Goal: Use online tool/utility: Utilize a website feature to perform a specific function

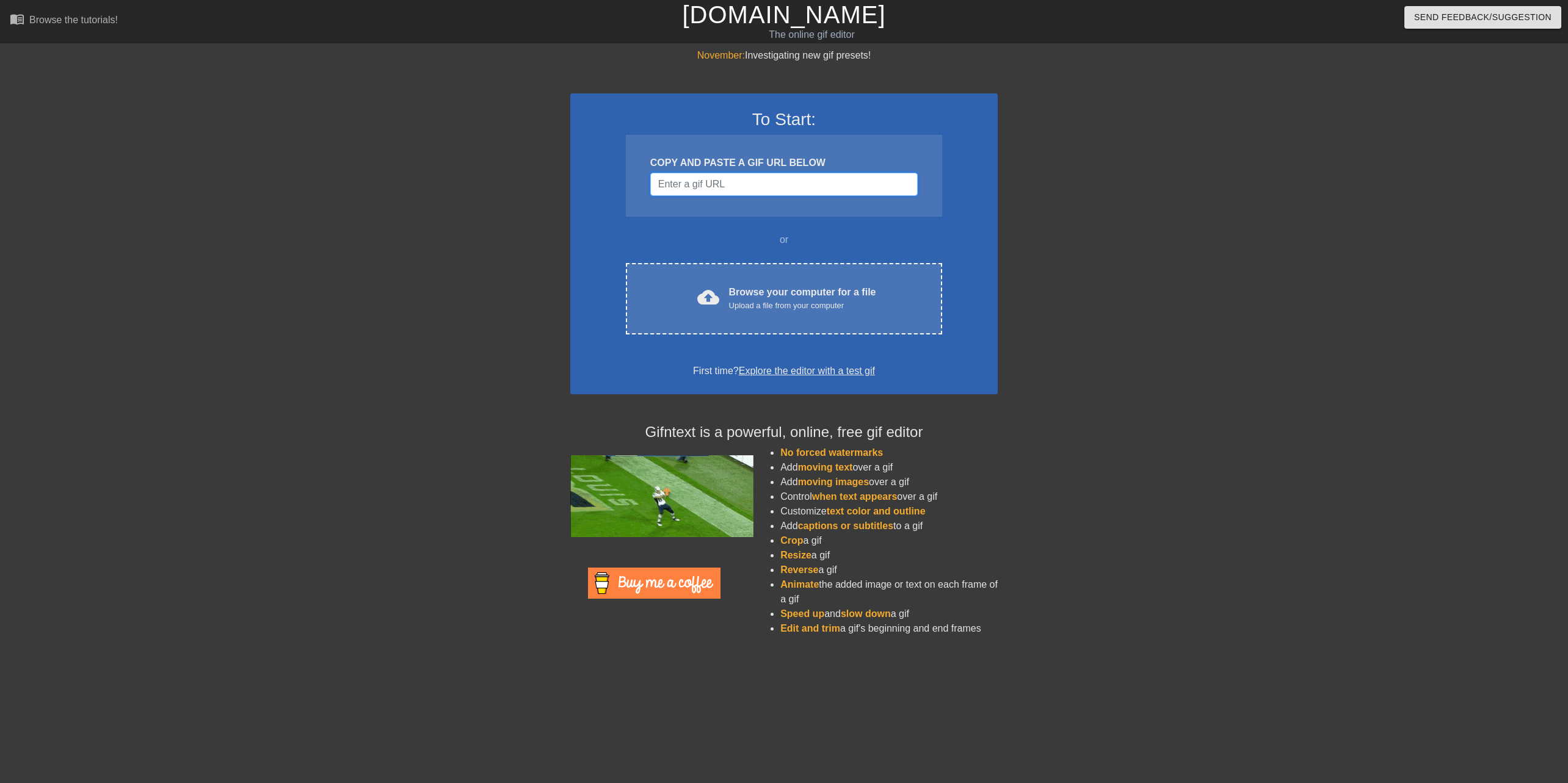
click at [703, 174] on input "Username" at bounding box center [784, 184] width 268 height 23
paste input "GxYRIAAAAC"
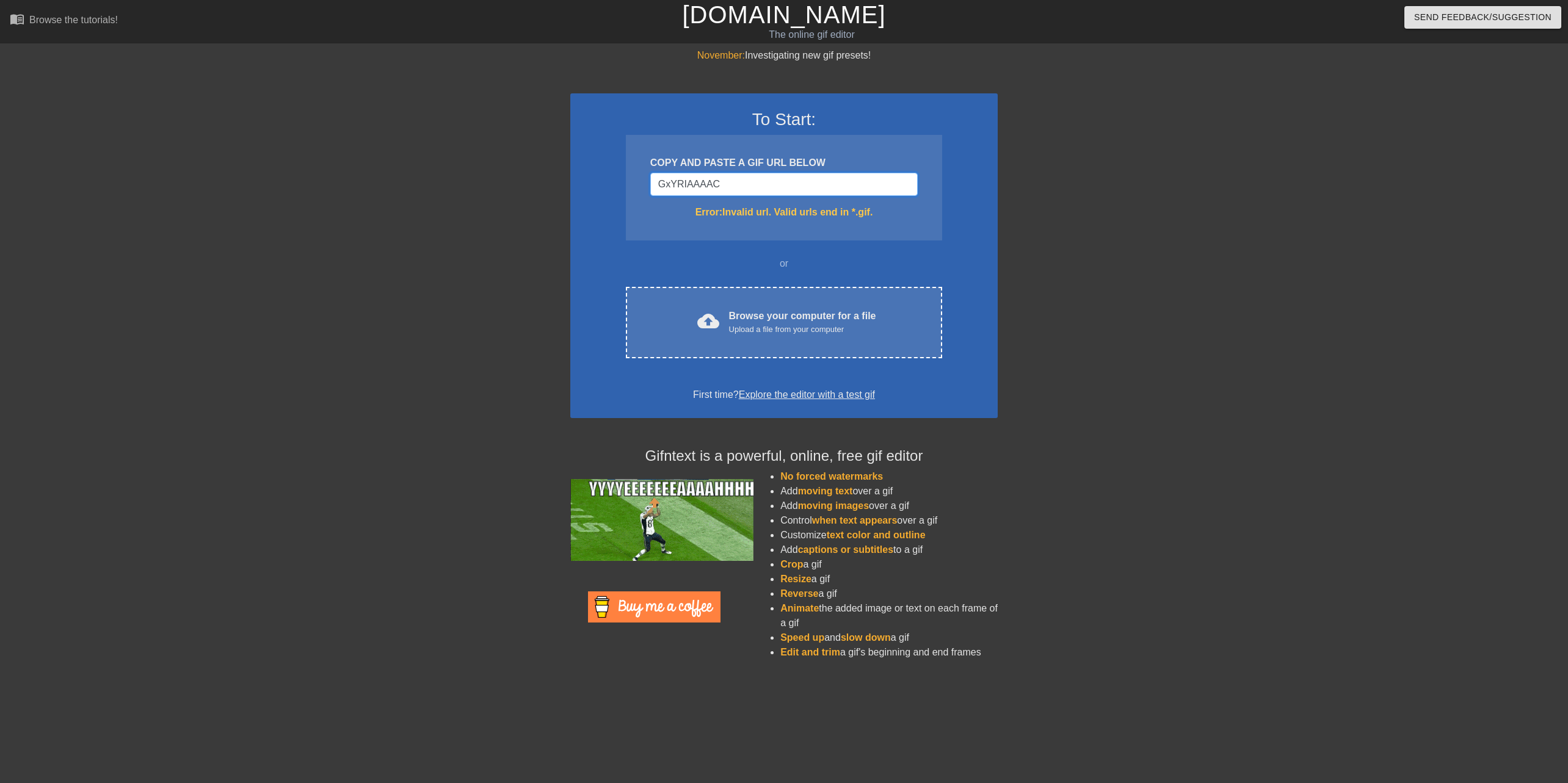
type input "GxYRIAAAAC"
drag, startPoint x: 747, startPoint y: 183, endPoint x: 509, endPoint y: 177, distance: 238.1
click at [485, 172] on div "November: Investigating new gif presets! To Start: COPY AND PASTE A GIF URL BEL…" at bounding box center [784, 359] width 1568 height 622
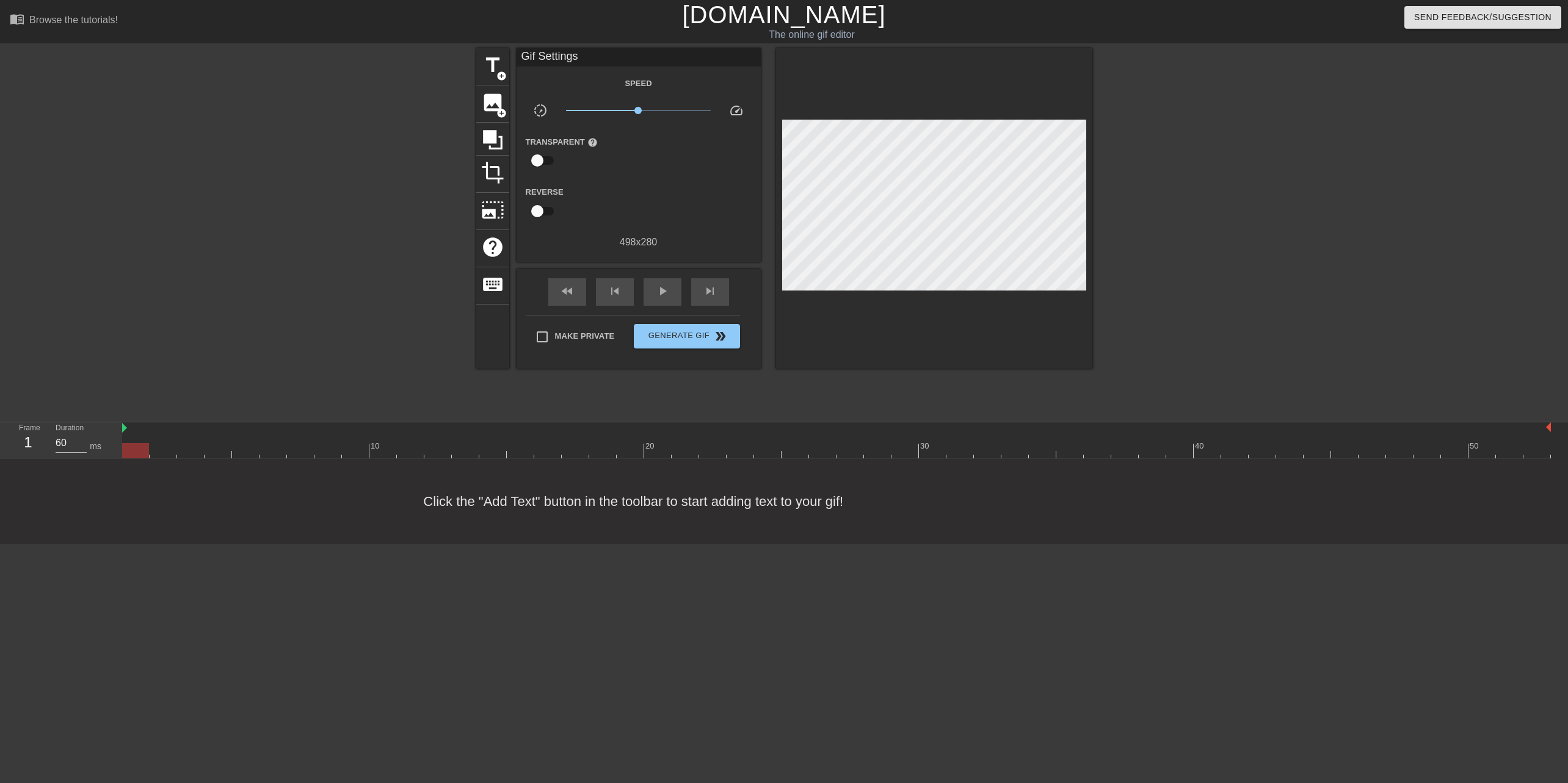
click at [161, 450] on div at bounding box center [836, 450] width 1429 height 15
click at [200, 451] on div at bounding box center [836, 450] width 1429 height 15
click at [223, 450] on div at bounding box center [836, 450] width 1429 height 15
click at [246, 452] on div at bounding box center [836, 450] width 1429 height 15
click at [278, 451] on div at bounding box center [836, 450] width 1429 height 15
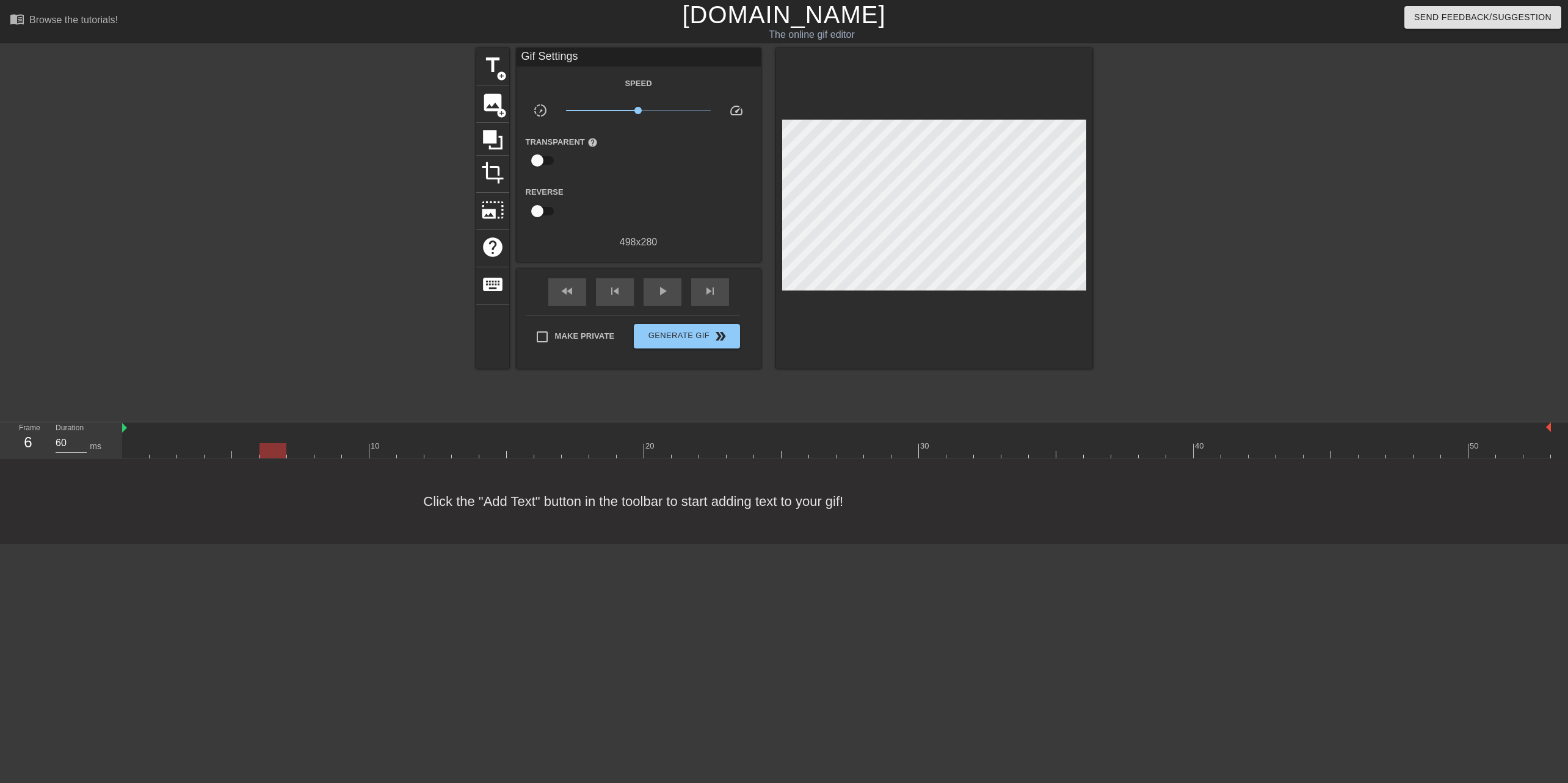
click at [301, 452] on div at bounding box center [836, 450] width 1429 height 15
click at [331, 456] on div at bounding box center [836, 450] width 1429 height 15
click at [357, 452] on div at bounding box center [836, 450] width 1429 height 15
click at [398, 453] on div at bounding box center [836, 450] width 1429 height 15
click at [378, 455] on div at bounding box center [836, 450] width 1429 height 15
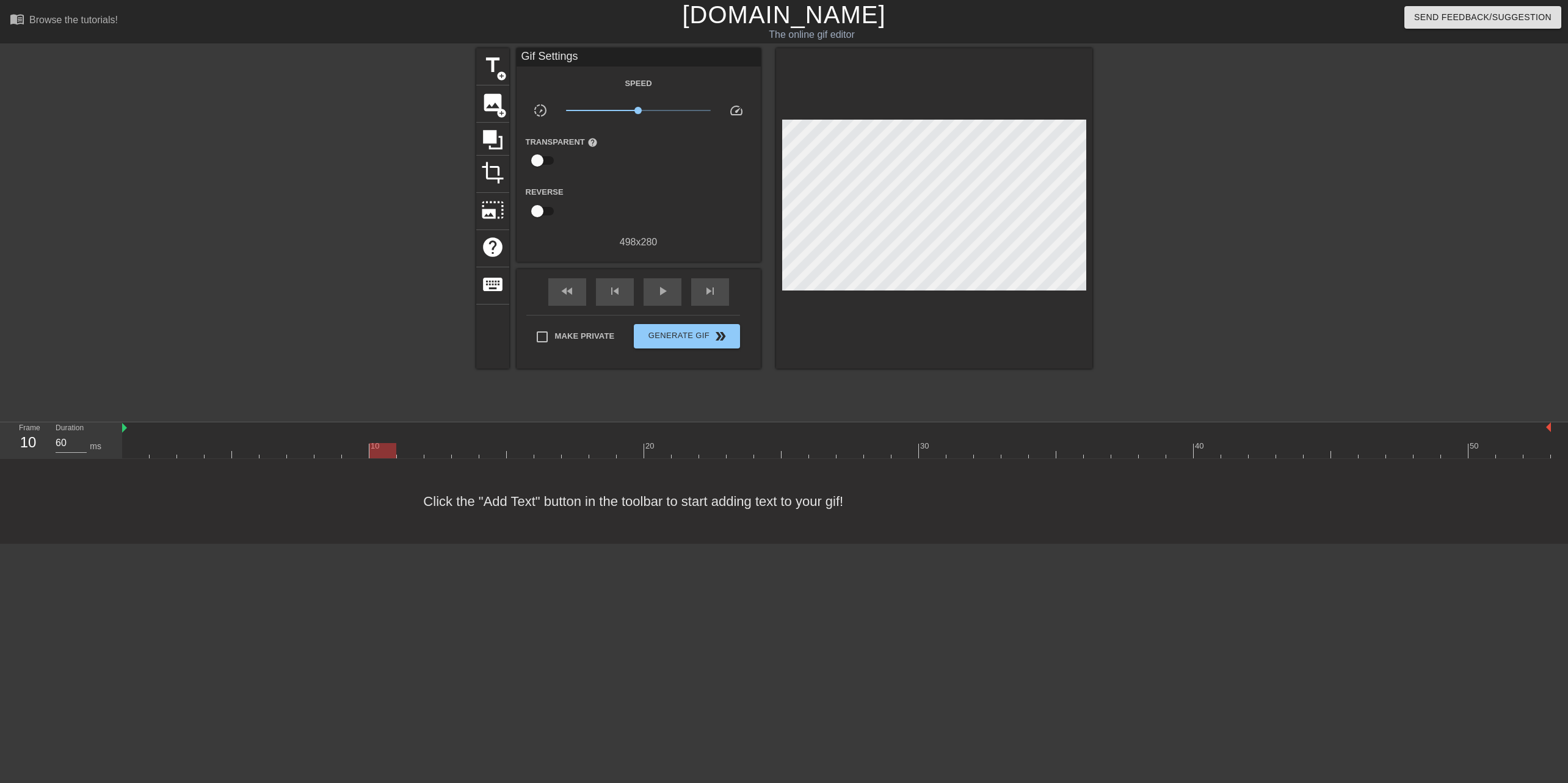
click at [351, 452] on div at bounding box center [836, 450] width 1429 height 15
click at [324, 450] on div at bounding box center [836, 450] width 1429 height 15
click at [294, 451] on div at bounding box center [836, 450] width 1429 height 15
click at [247, 450] on div at bounding box center [836, 450] width 1429 height 15
click at [385, 450] on div at bounding box center [836, 450] width 1429 height 15
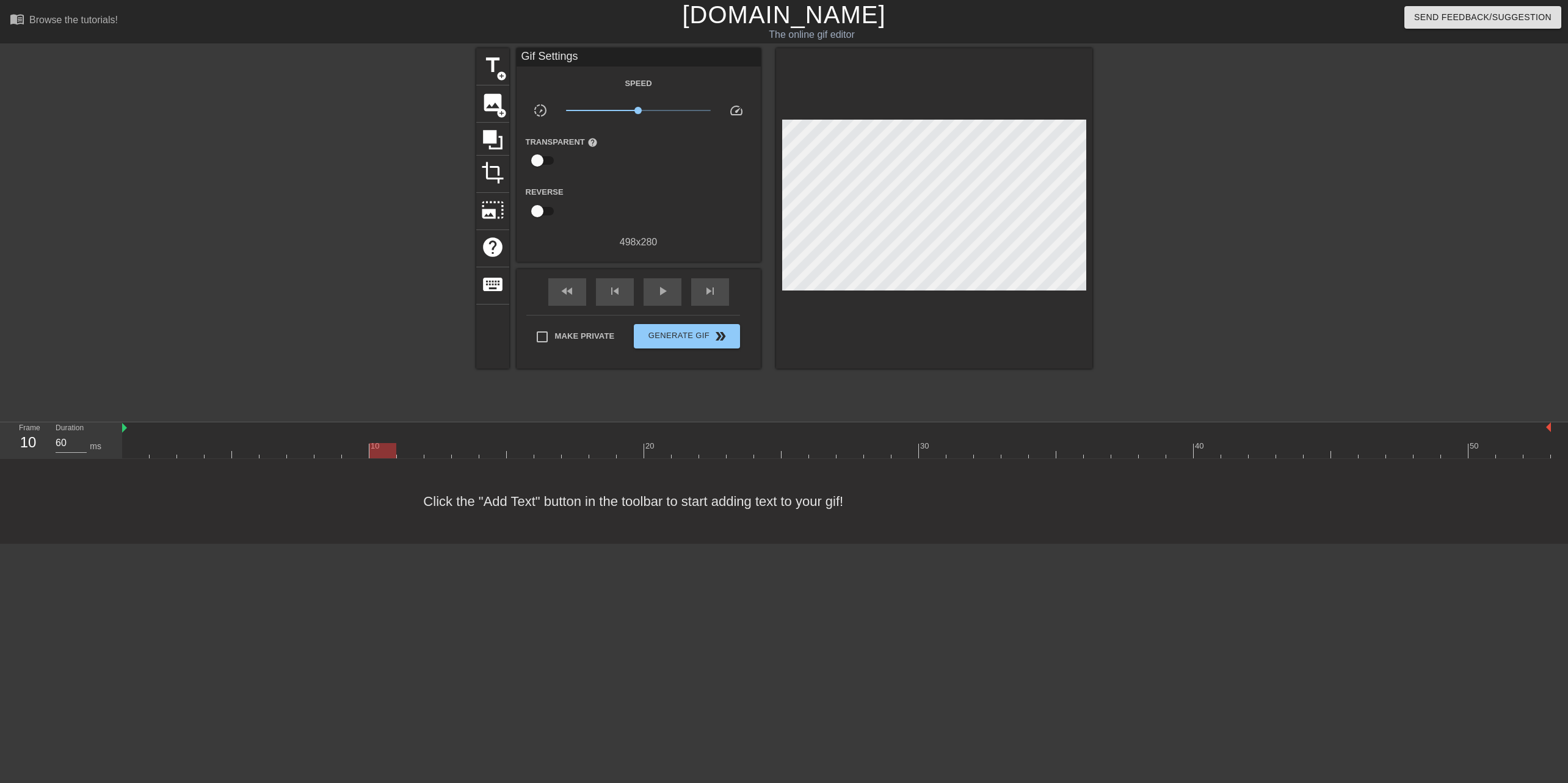
click at [417, 452] on div at bounding box center [836, 450] width 1429 height 15
click at [450, 455] on div at bounding box center [836, 450] width 1429 height 15
click at [471, 453] on div at bounding box center [836, 450] width 1429 height 15
click at [492, 454] on div at bounding box center [836, 450] width 1429 height 15
click at [527, 451] on div at bounding box center [836, 450] width 1429 height 15
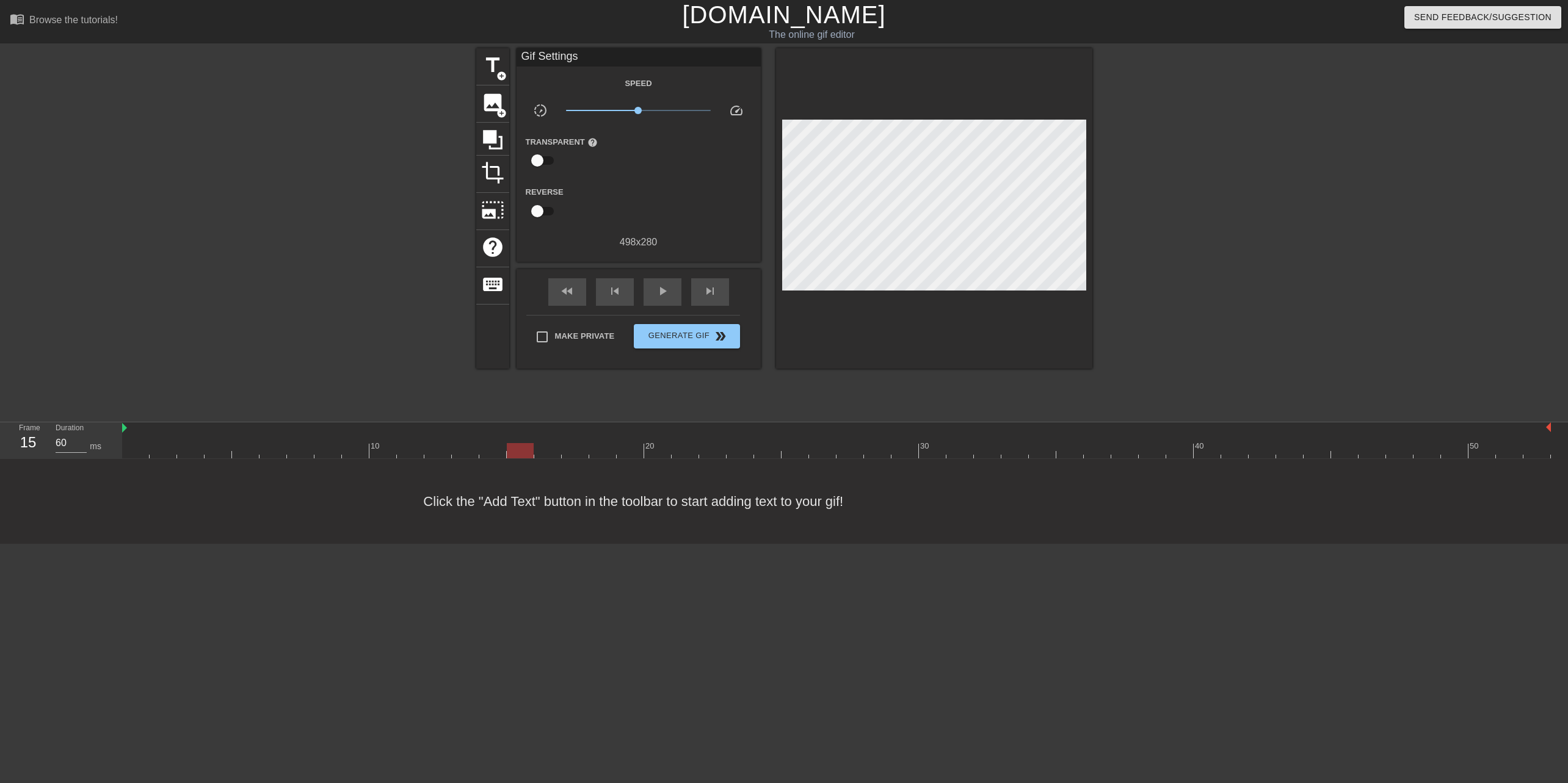
click at [551, 450] on div at bounding box center [836, 450] width 1429 height 15
click at [576, 450] on div at bounding box center [836, 450] width 1429 height 15
click at [613, 450] on div at bounding box center [836, 450] width 1429 height 15
click at [639, 448] on div at bounding box center [836, 450] width 1429 height 15
click at [659, 451] on div at bounding box center [836, 450] width 1429 height 15
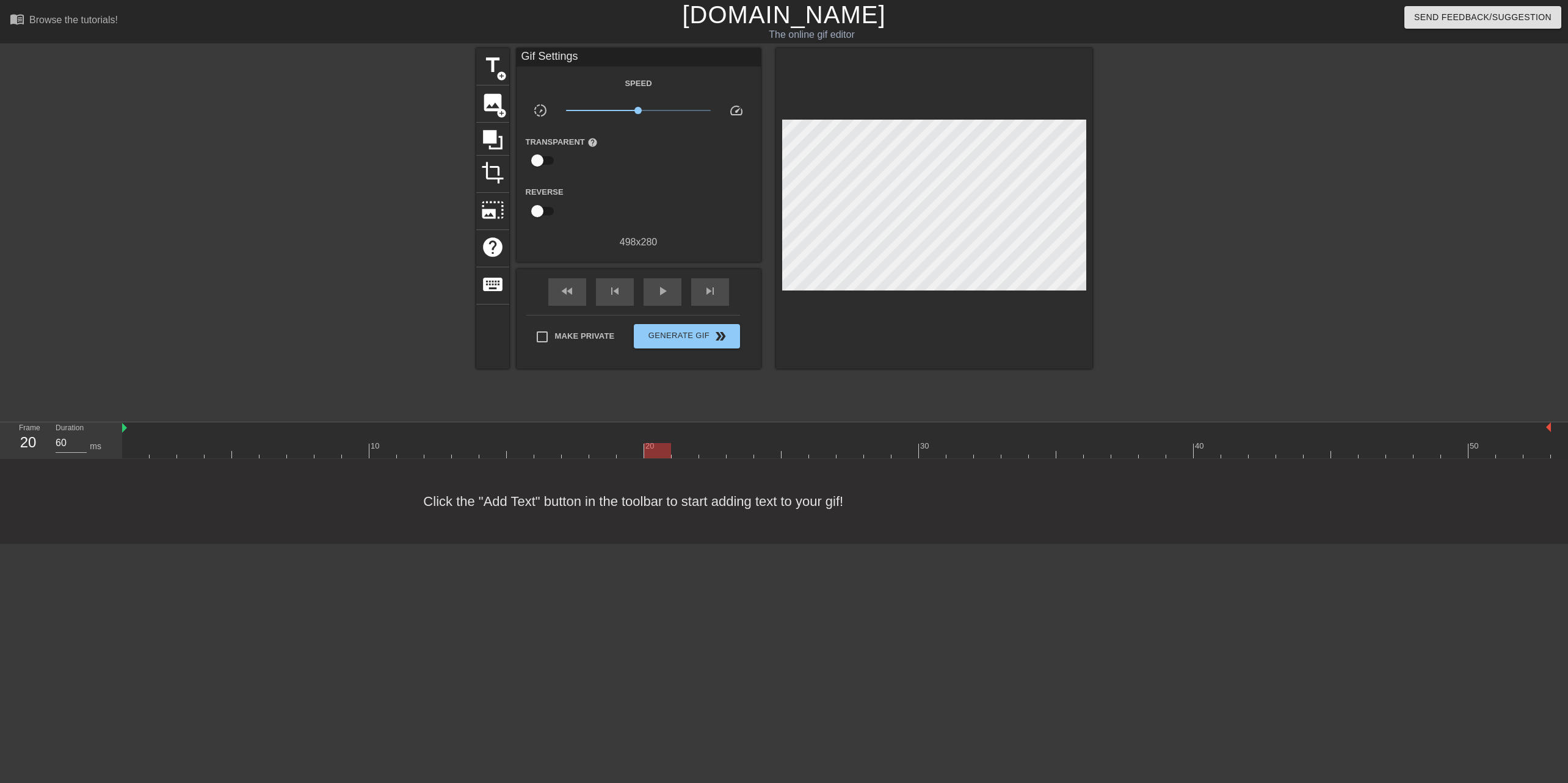
click at [682, 450] on div at bounding box center [836, 450] width 1429 height 15
click at [713, 452] on div at bounding box center [836, 450] width 1429 height 15
click at [744, 452] on div at bounding box center [836, 450] width 1429 height 15
click at [773, 450] on div at bounding box center [836, 450] width 1429 height 15
click at [806, 446] on div at bounding box center [836, 450] width 1429 height 15
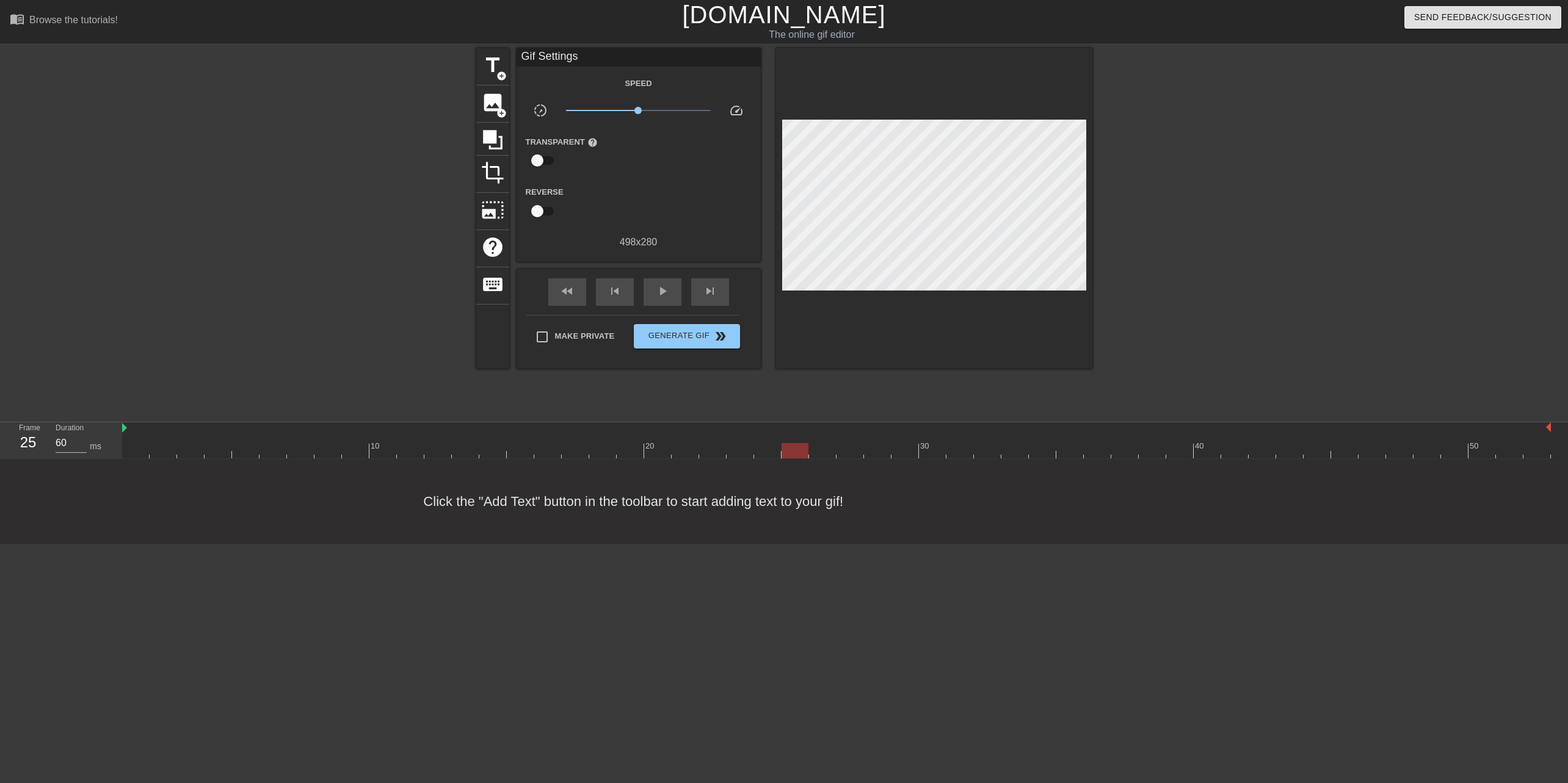
click at [819, 451] on div at bounding box center [836, 450] width 1429 height 15
click at [852, 450] on div at bounding box center [836, 450] width 1429 height 15
click at [880, 451] on div at bounding box center [836, 450] width 1429 height 15
click at [909, 451] on div at bounding box center [836, 450] width 1429 height 15
click at [936, 452] on div at bounding box center [836, 450] width 1429 height 15
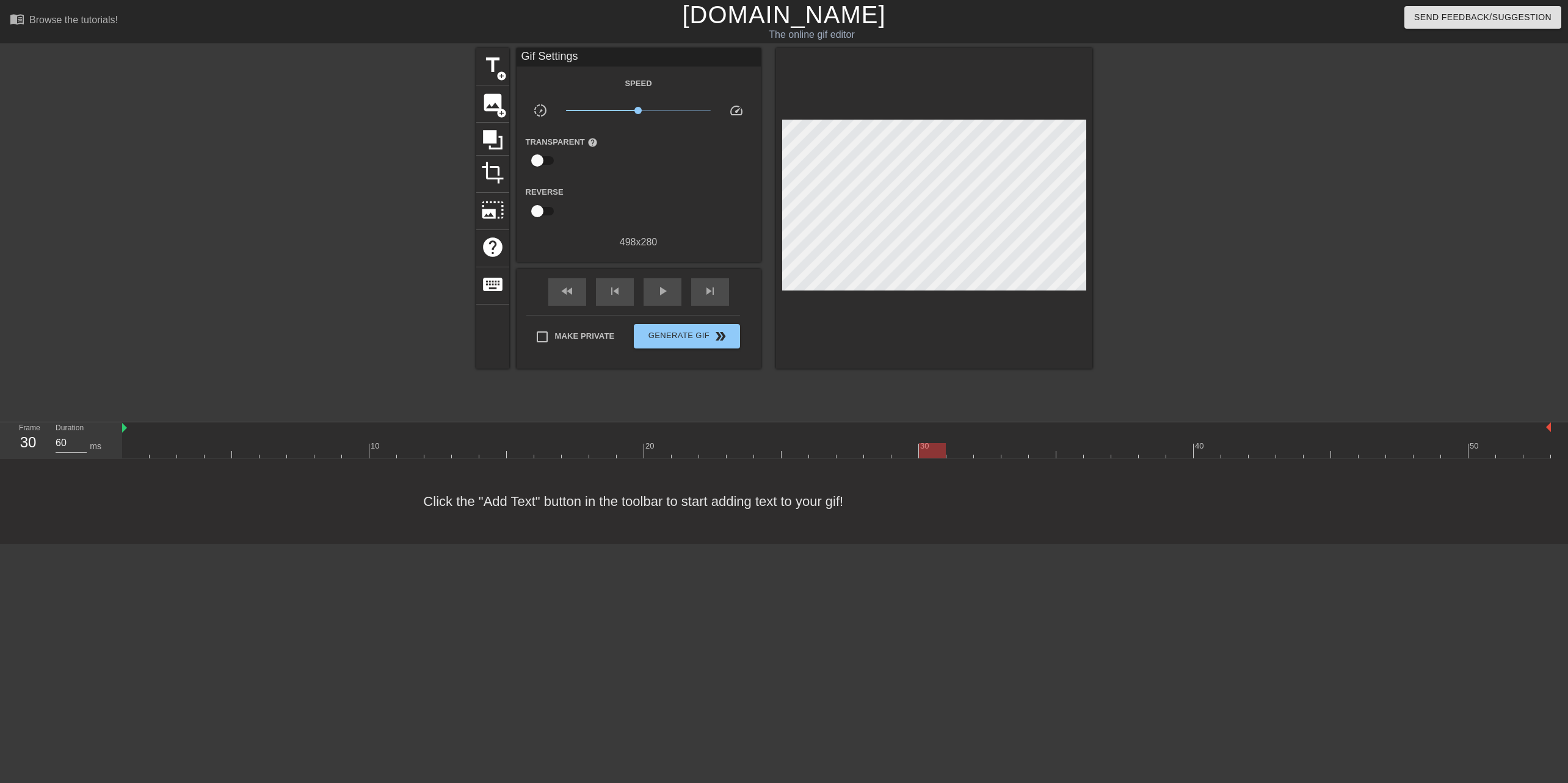
click at [969, 452] on div at bounding box center [836, 450] width 1429 height 15
click at [988, 450] on div at bounding box center [836, 450] width 1429 height 15
click at [1013, 448] on div at bounding box center [836, 450] width 1429 height 15
click at [1044, 448] on div at bounding box center [836, 450] width 1429 height 15
click at [1072, 448] on div at bounding box center [836, 450] width 1429 height 15
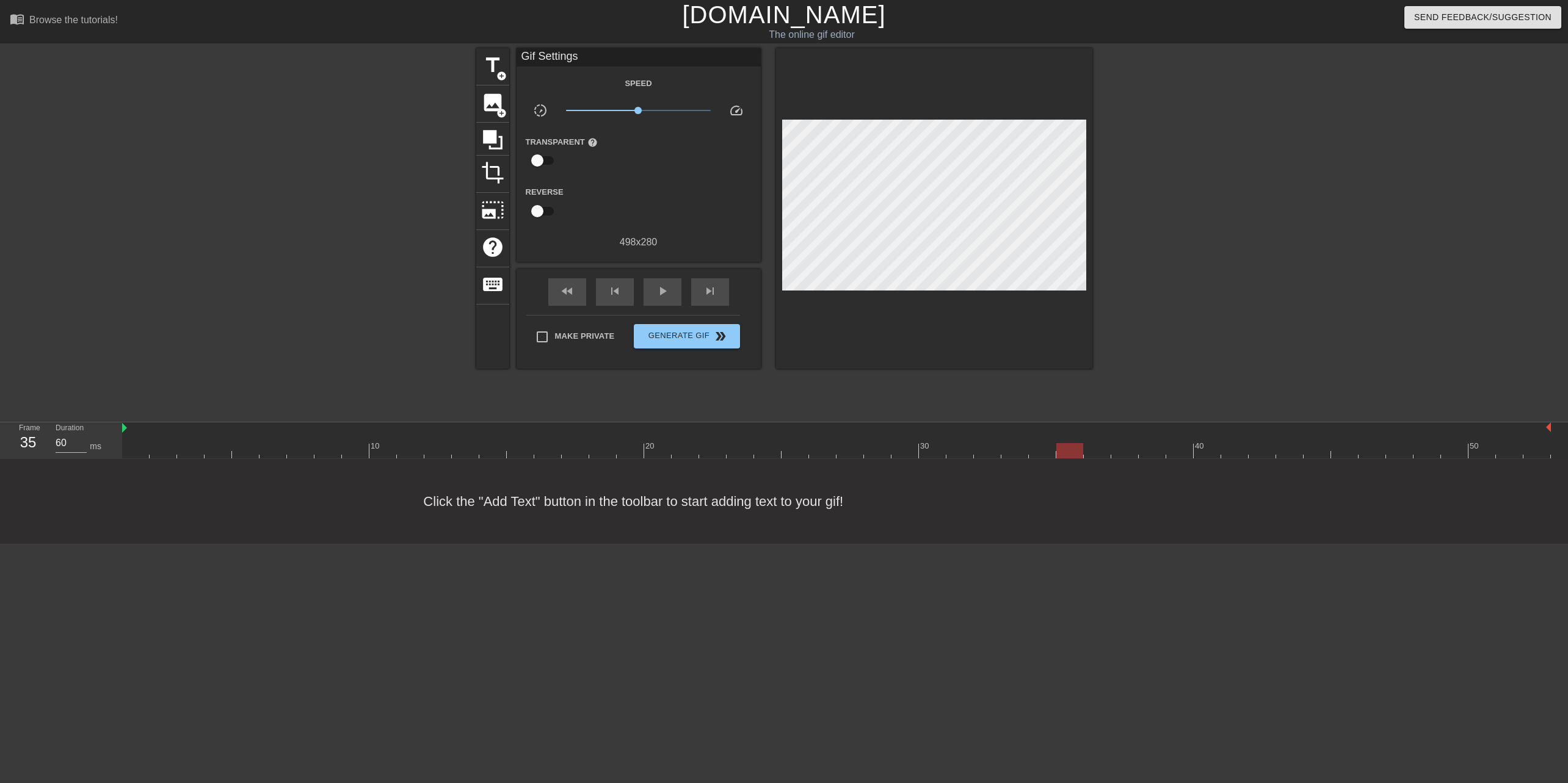
click at [1105, 446] on div at bounding box center [836, 450] width 1429 height 15
click at [1120, 447] on div at bounding box center [836, 450] width 1429 height 15
click at [1150, 449] on div at bounding box center [836, 450] width 1429 height 15
click at [1106, 450] on div at bounding box center [836, 450] width 1429 height 15
click at [1122, 451] on div at bounding box center [836, 450] width 1429 height 15
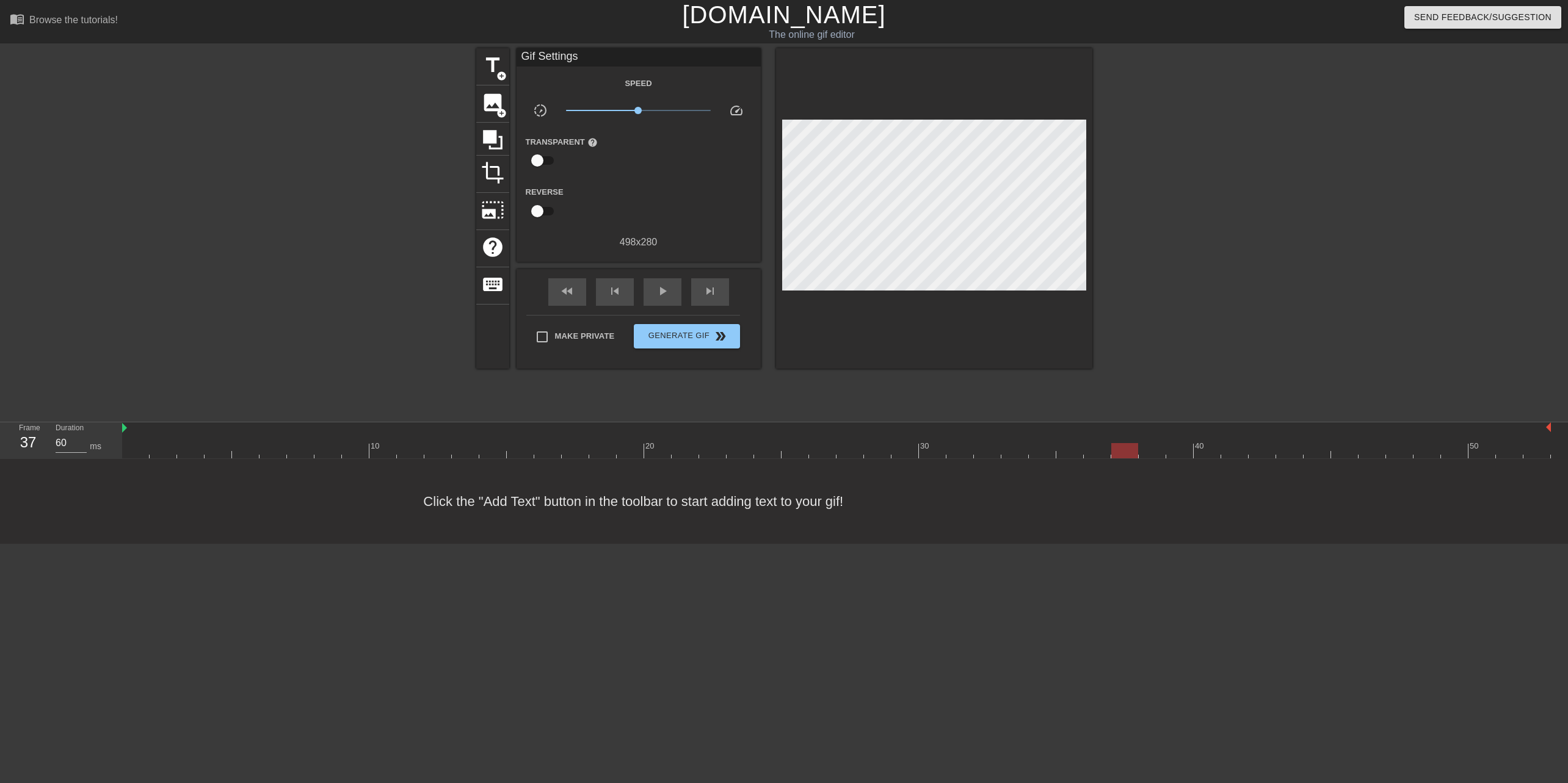
click at [1071, 453] on div at bounding box center [836, 450] width 1429 height 15
click at [1131, 453] on div at bounding box center [836, 450] width 1429 height 15
click at [1159, 450] on div at bounding box center [836, 450] width 1429 height 15
click at [1179, 451] on div at bounding box center [836, 450] width 1429 height 15
click at [1214, 455] on div at bounding box center [836, 450] width 1429 height 15
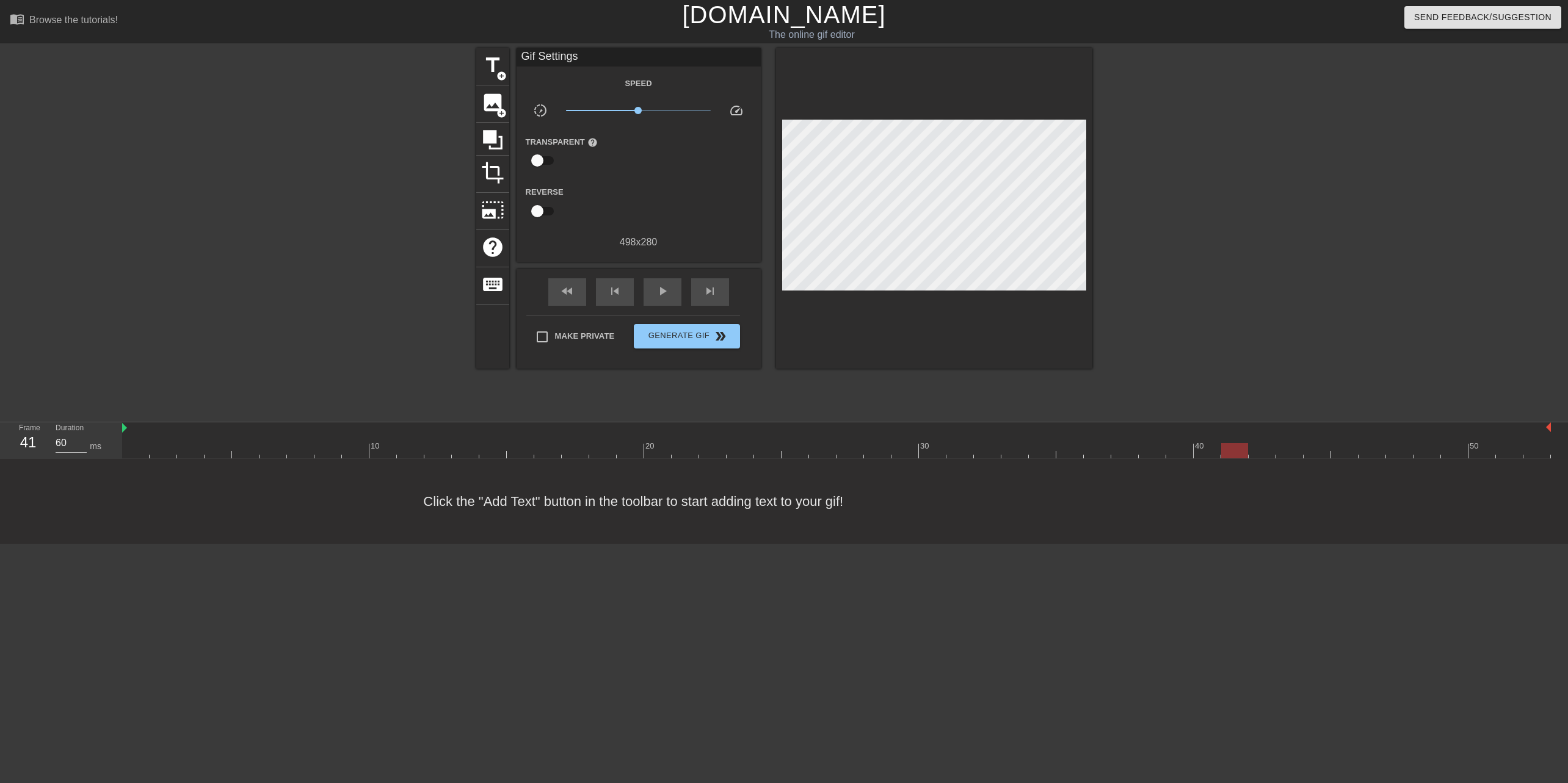
click at [1236, 451] on div at bounding box center [836, 450] width 1429 height 15
click at [1255, 450] on div at bounding box center [836, 450] width 1429 height 15
click at [1289, 450] on div at bounding box center [836, 450] width 1429 height 15
click at [1313, 450] on div at bounding box center [836, 450] width 1429 height 15
click at [1351, 451] on div at bounding box center [836, 450] width 1429 height 15
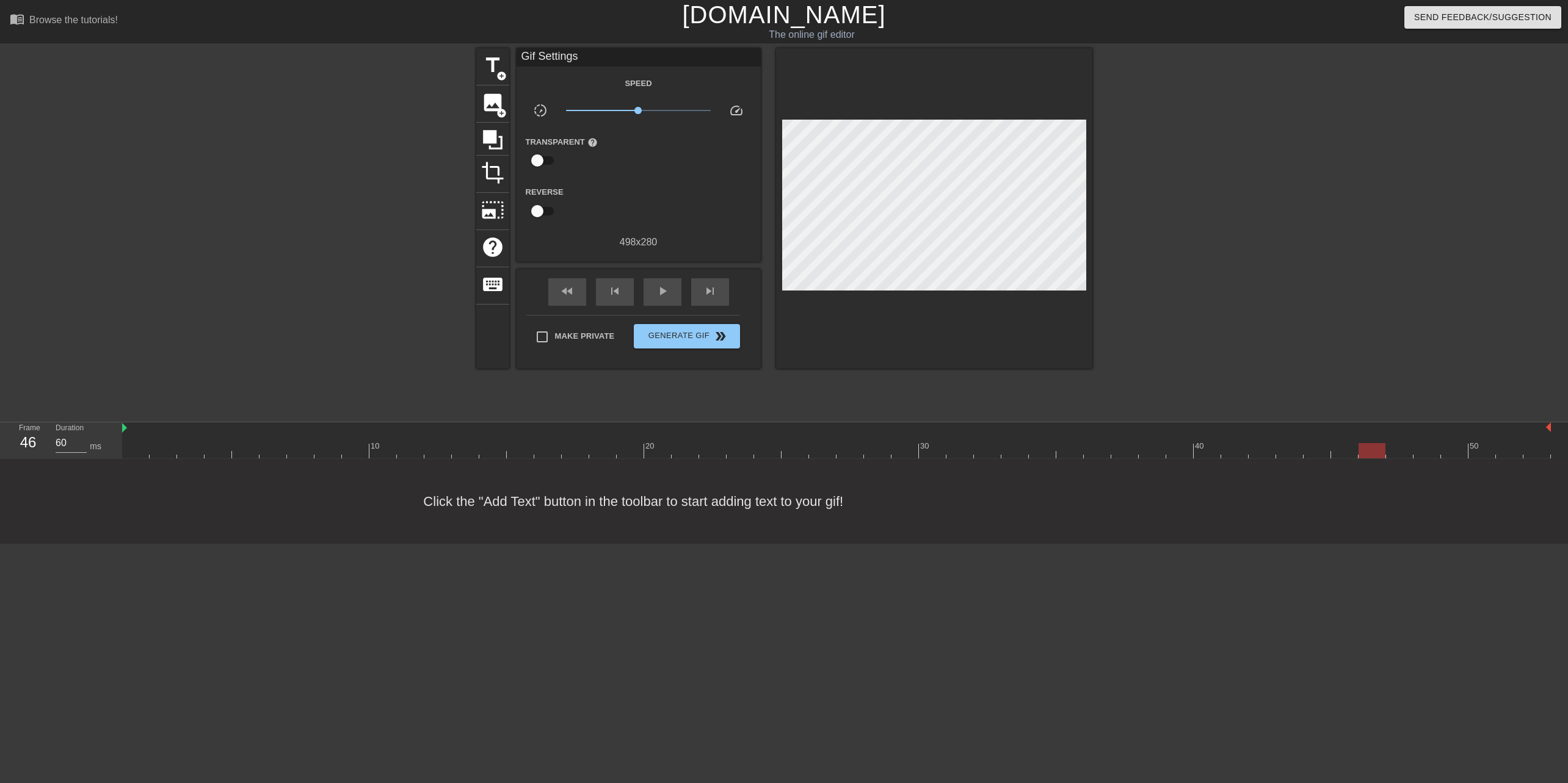
click at [1375, 451] on div at bounding box center [836, 450] width 1429 height 15
click at [1410, 450] on div at bounding box center [836, 450] width 1429 height 15
click at [1424, 451] on div at bounding box center [836, 450] width 1429 height 15
click at [1447, 452] on div at bounding box center [836, 450] width 1429 height 15
click at [1482, 450] on div at bounding box center [836, 450] width 1429 height 15
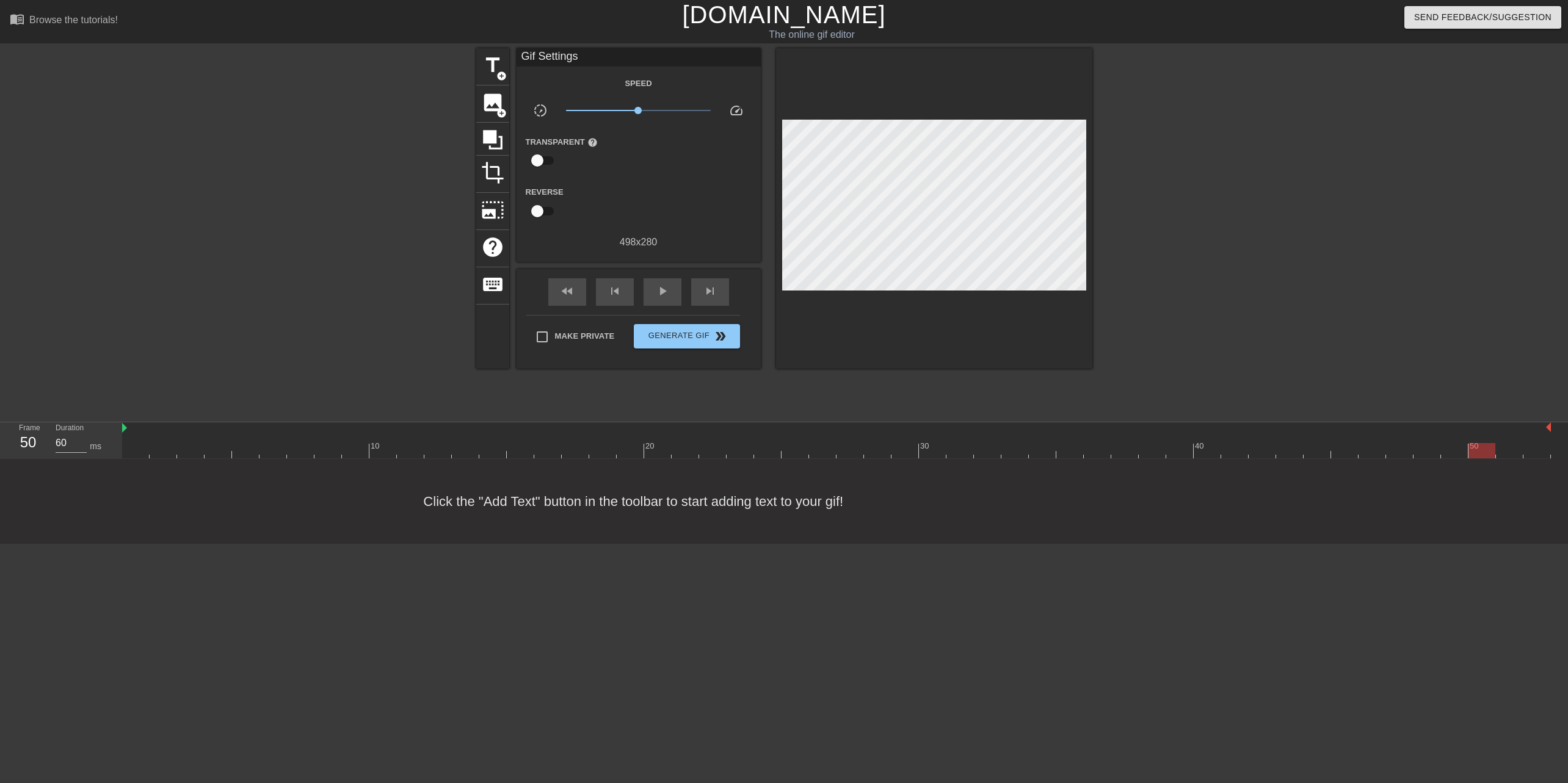
click at [1507, 450] on div at bounding box center [836, 450] width 1429 height 15
click at [1537, 453] on div at bounding box center [836, 450] width 1429 height 15
click at [1553, 455] on div "10 20 30 40 50" at bounding box center [845, 441] width 1446 height 37
click at [145, 450] on div at bounding box center [836, 450] width 1429 height 15
click at [193, 445] on div at bounding box center [836, 450] width 1429 height 15
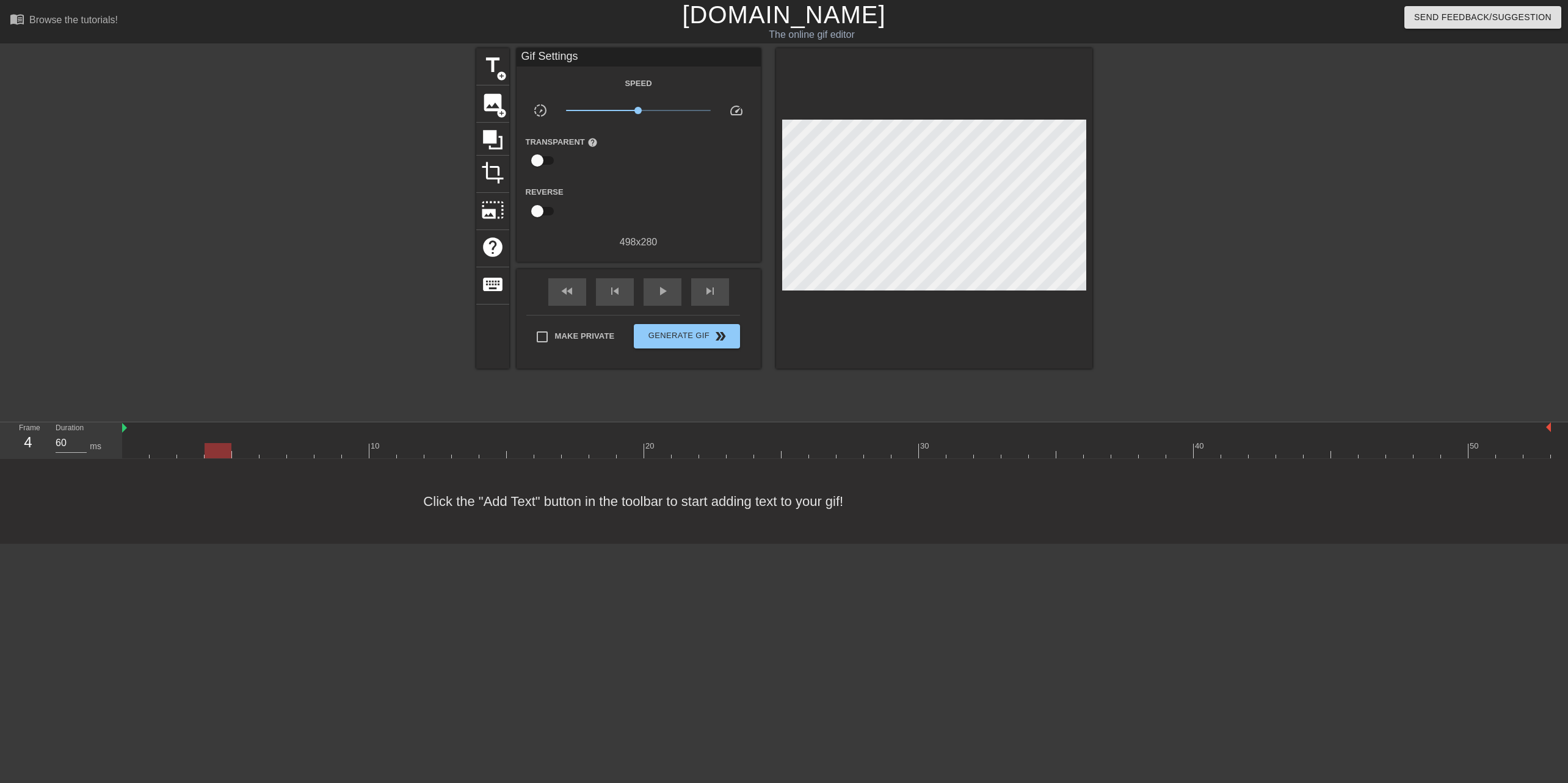
click at [220, 453] on div at bounding box center [836, 450] width 1429 height 15
click at [244, 451] on div at bounding box center [836, 450] width 1429 height 15
click at [270, 450] on div at bounding box center [836, 450] width 1429 height 15
click at [307, 453] on div at bounding box center [836, 450] width 1429 height 15
click at [326, 452] on div at bounding box center [836, 450] width 1429 height 15
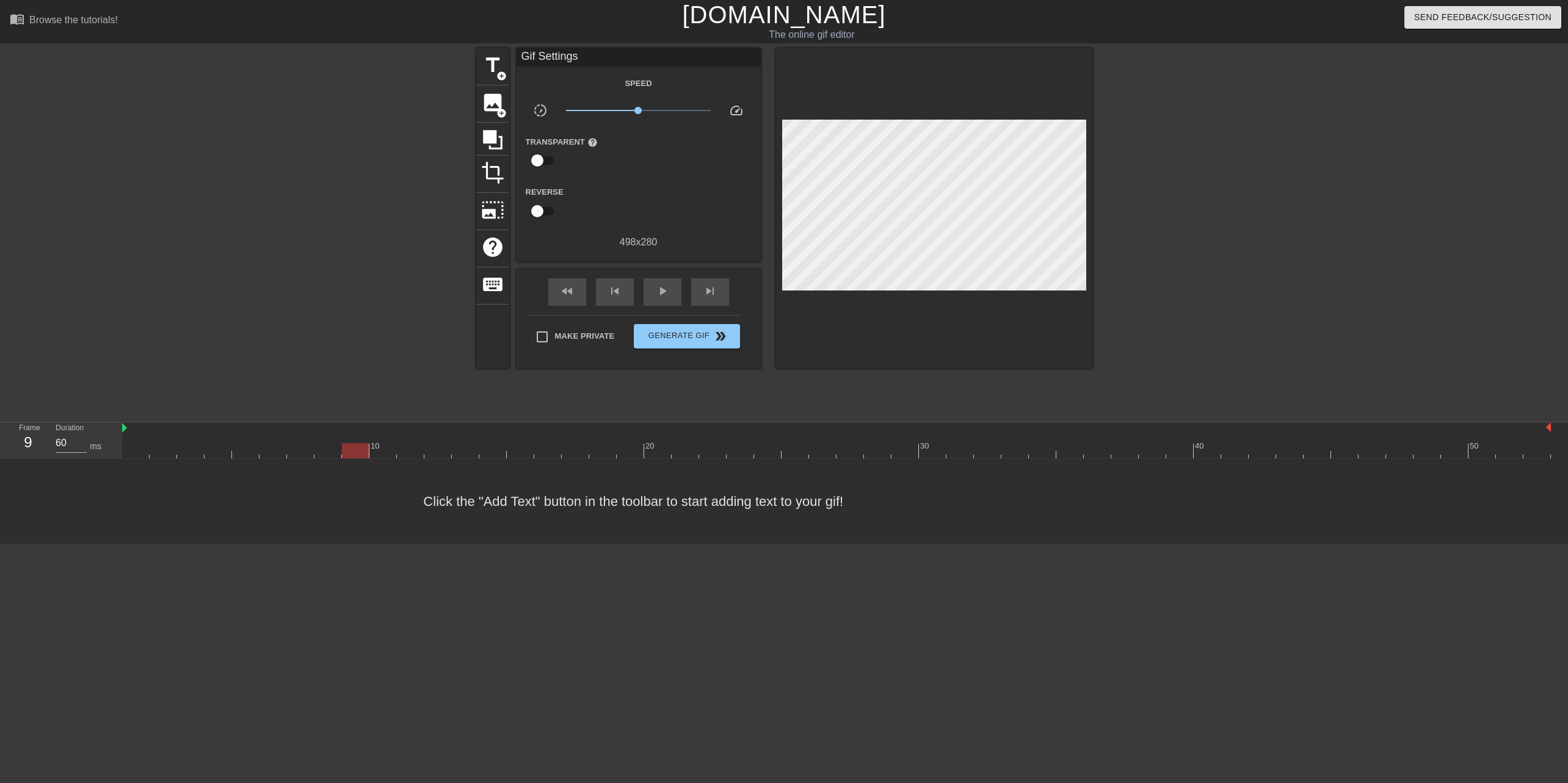
click at [351, 451] on div at bounding box center [836, 450] width 1429 height 15
click at [382, 453] on div at bounding box center [836, 450] width 1429 height 15
click at [422, 453] on div at bounding box center [836, 450] width 1429 height 15
click at [447, 452] on div at bounding box center [836, 450] width 1429 height 15
click at [461, 451] on div at bounding box center [836, 450] width 1429 height 15
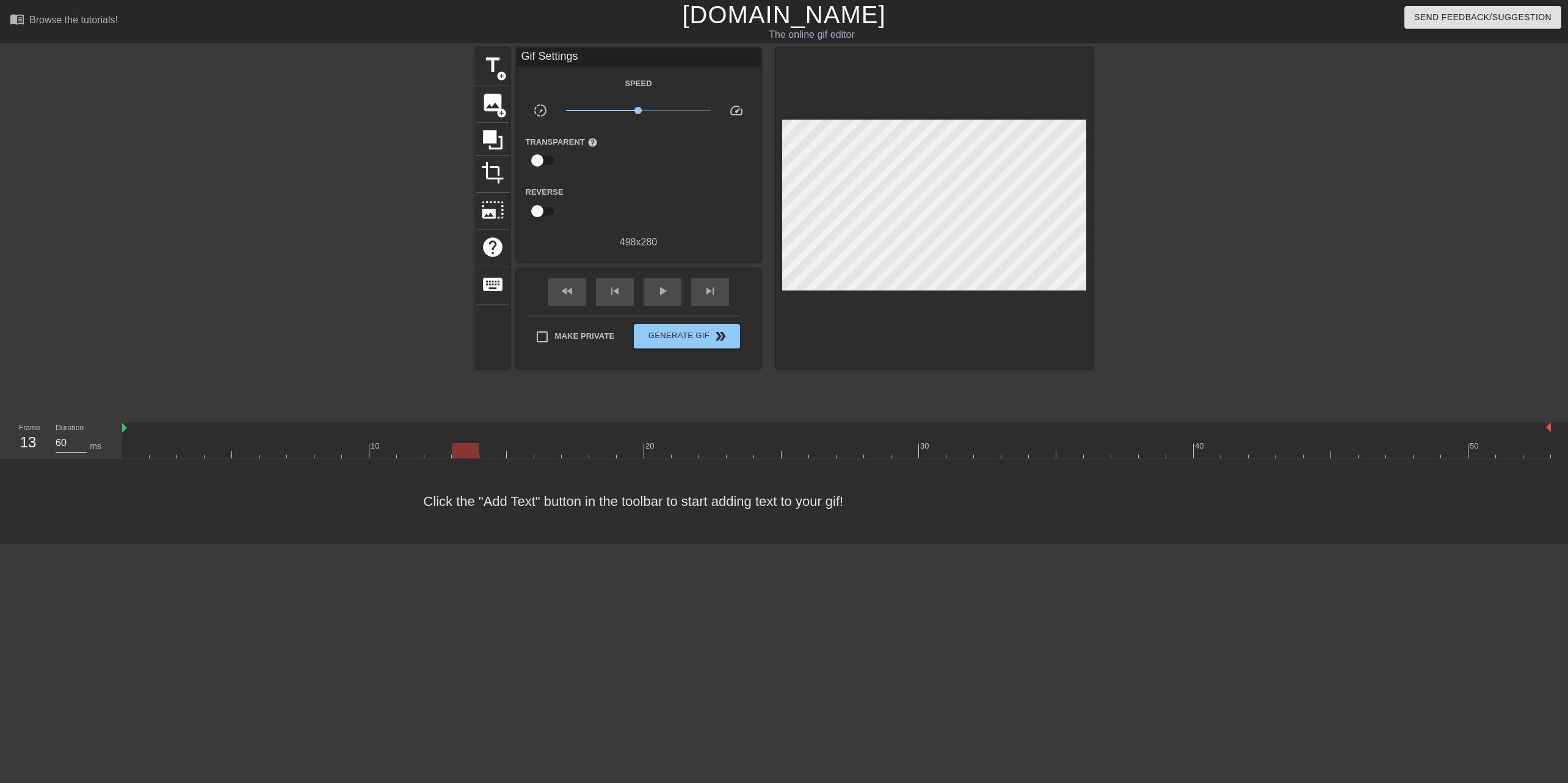
click at [497, 450] on div at bounding box center [836, 450] width 1429 height 15
click at [519, 448] on div at bounding box center [836, 450] width 1429 height 15
click at [550, 450] on div at bounding box center [836, 450] width 1429 height 15
click at [574, 450] on div at bounding box center [836, 450] width 1429 height 15
click at [598, 453] on div at bounding box center [836, 450] width 1429 height 15
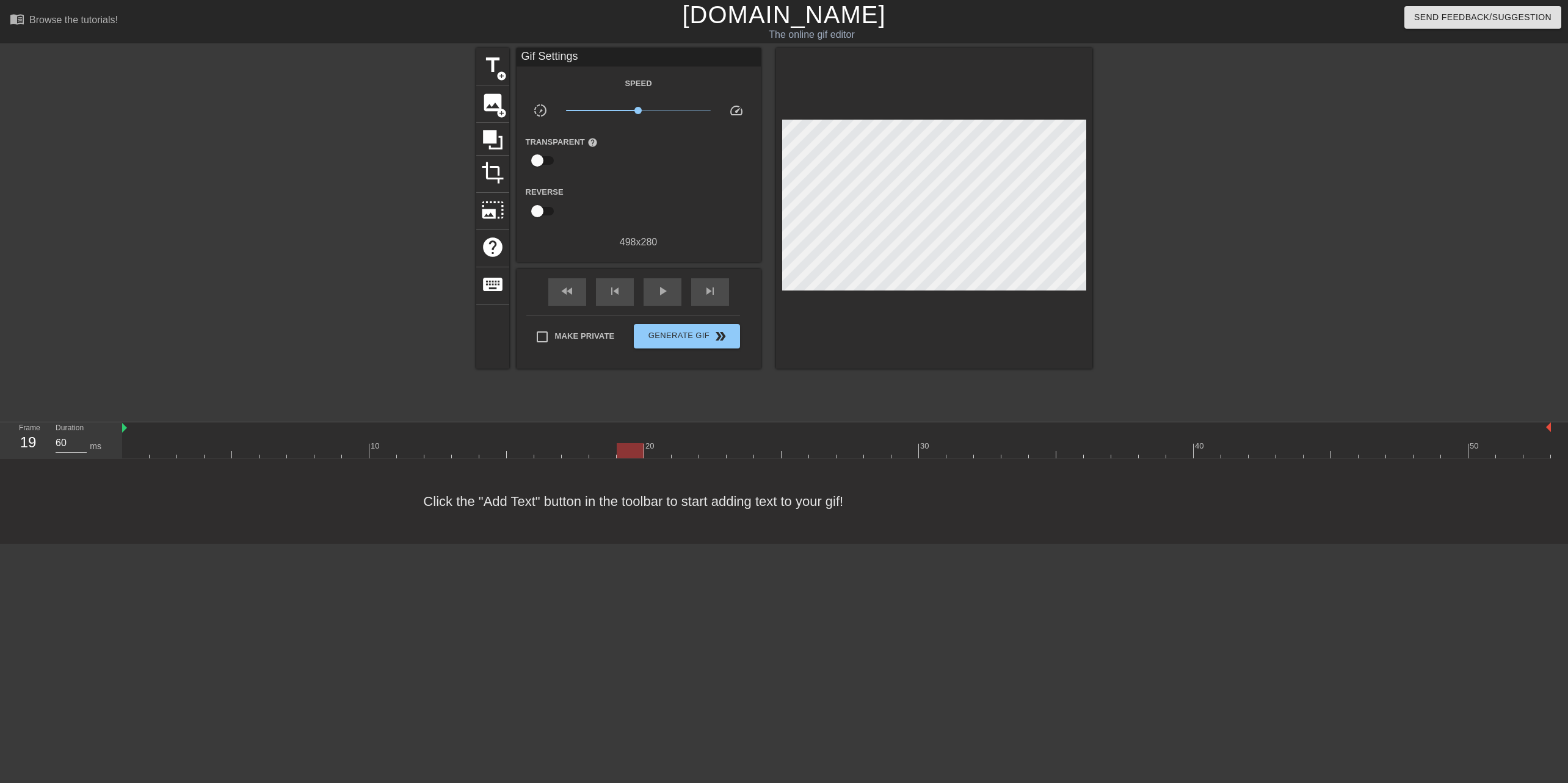
click at [624, 450] on div at bounding box center [836, 450] width 1429 height 15
click at [657, 452] on div at bounding box center [836, 450] width 1429 height 15
click at [690, 451] on div at bounding box center [836, 450] width 1429 height 15
click at [719, 453] on div at bounding box center [836, 450] width 1429 height 15
drag, startPoint x: 730, startPoint y: 450, endPoint x: 893, endPoint y: 476, distance: 165.1
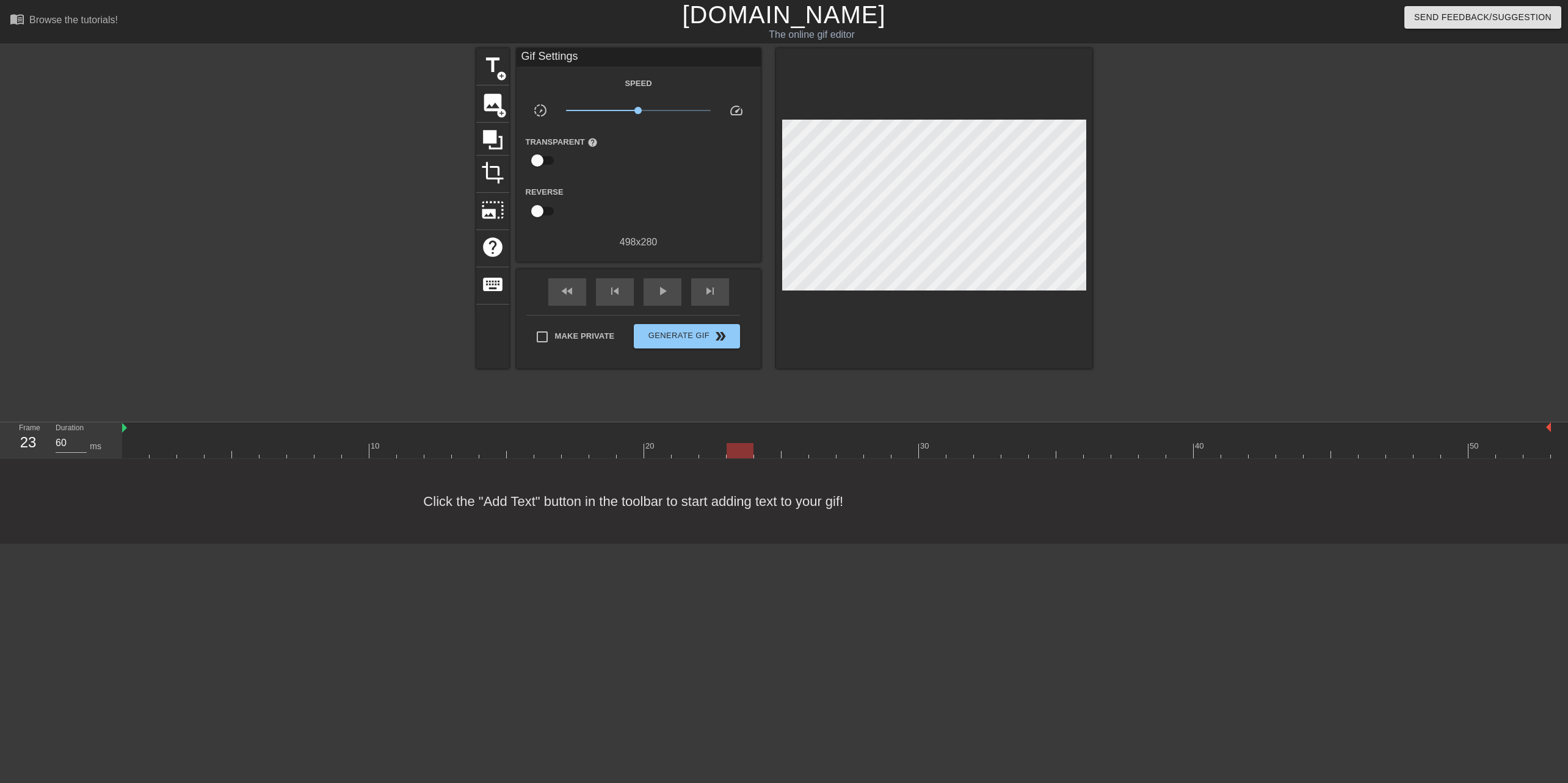
click at [731, 450] on div at bounding box center [836, 450] width 1429 height 15
click at [768, 450] on div at bounding box center [836, 450] width 1429 height 15
click at [802, 453] on div at bounding box center [836, 450] width 1429 height 15
click at [821, 453] on div at bounding box center [836, 450] width 1429 height 15
click at [850, 453] on div at bounding box center [836, 450] width 1429 height 15
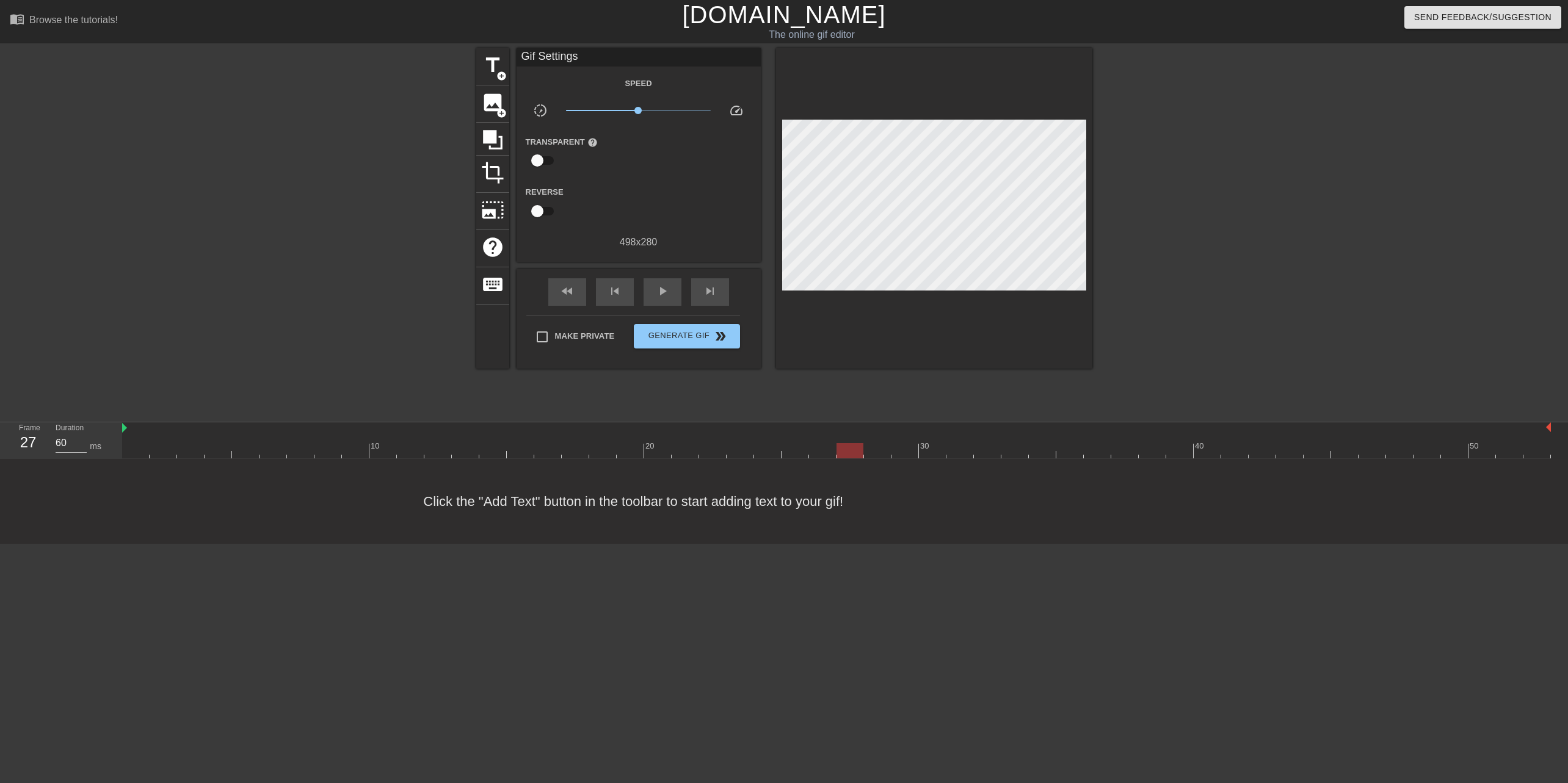
click at [884, 450] on div at bounding box center [836, 450] width 1429 height 15
click at [909, 445] on div at bounding box center [836, 450] width 1429 height 15
click at [488, 138] on icon at bounding box center [493, 140] width 20 height 20
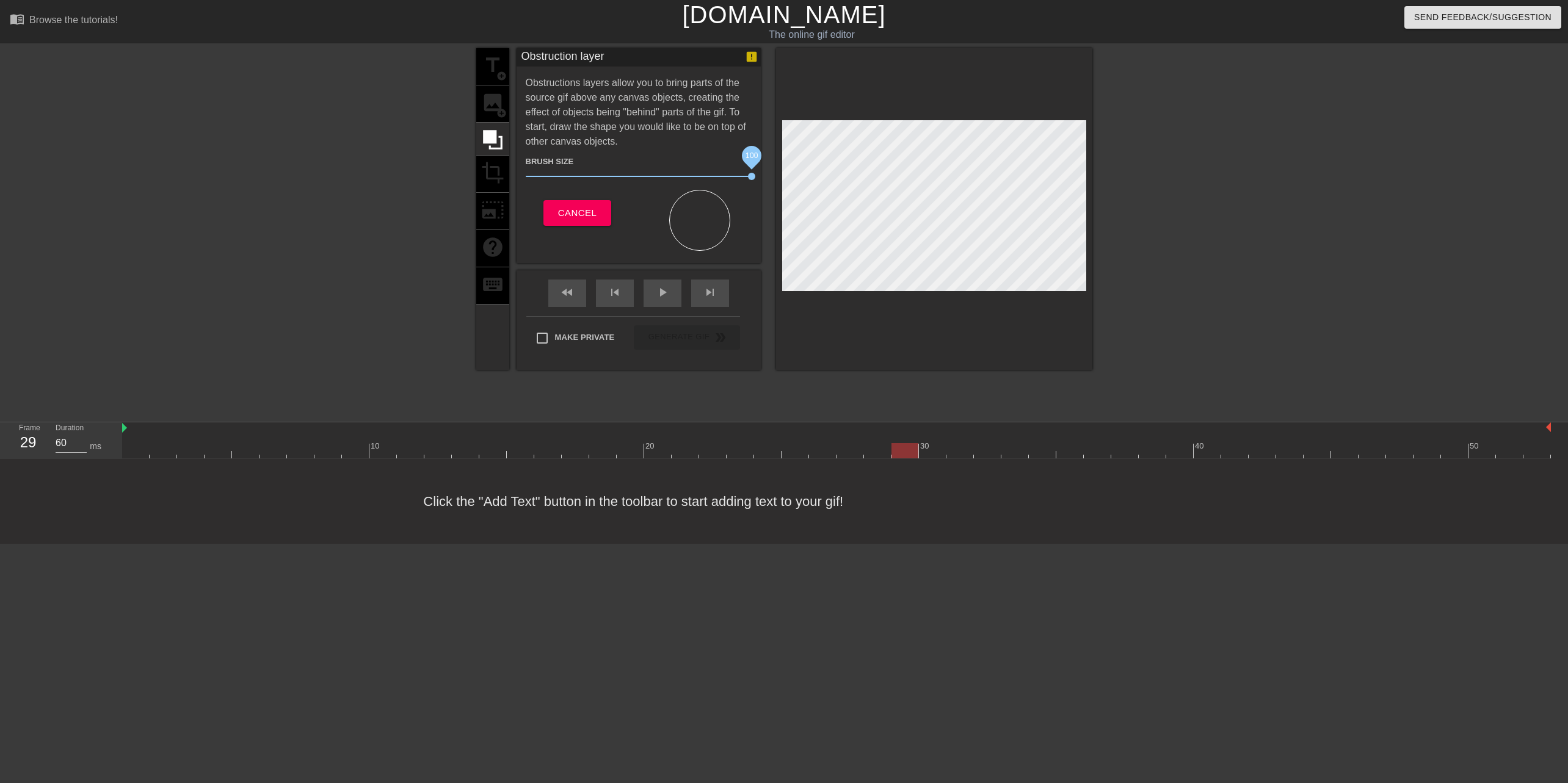
click at [855, 208] on div "title add_circle image add_circle crop photo_size_select_large help keyboard Ob…" at bounding box center [784, 209] width 616 height 322
click at [659, 301] on div "play_arrow" at bounding box center [662, 293] width 38 height 28
click at [913, 234] on div "title add_circle image add_circle crop photo_size_select_large help keyboard Ob…" at bounding box center [784, 209] width 616 height 322
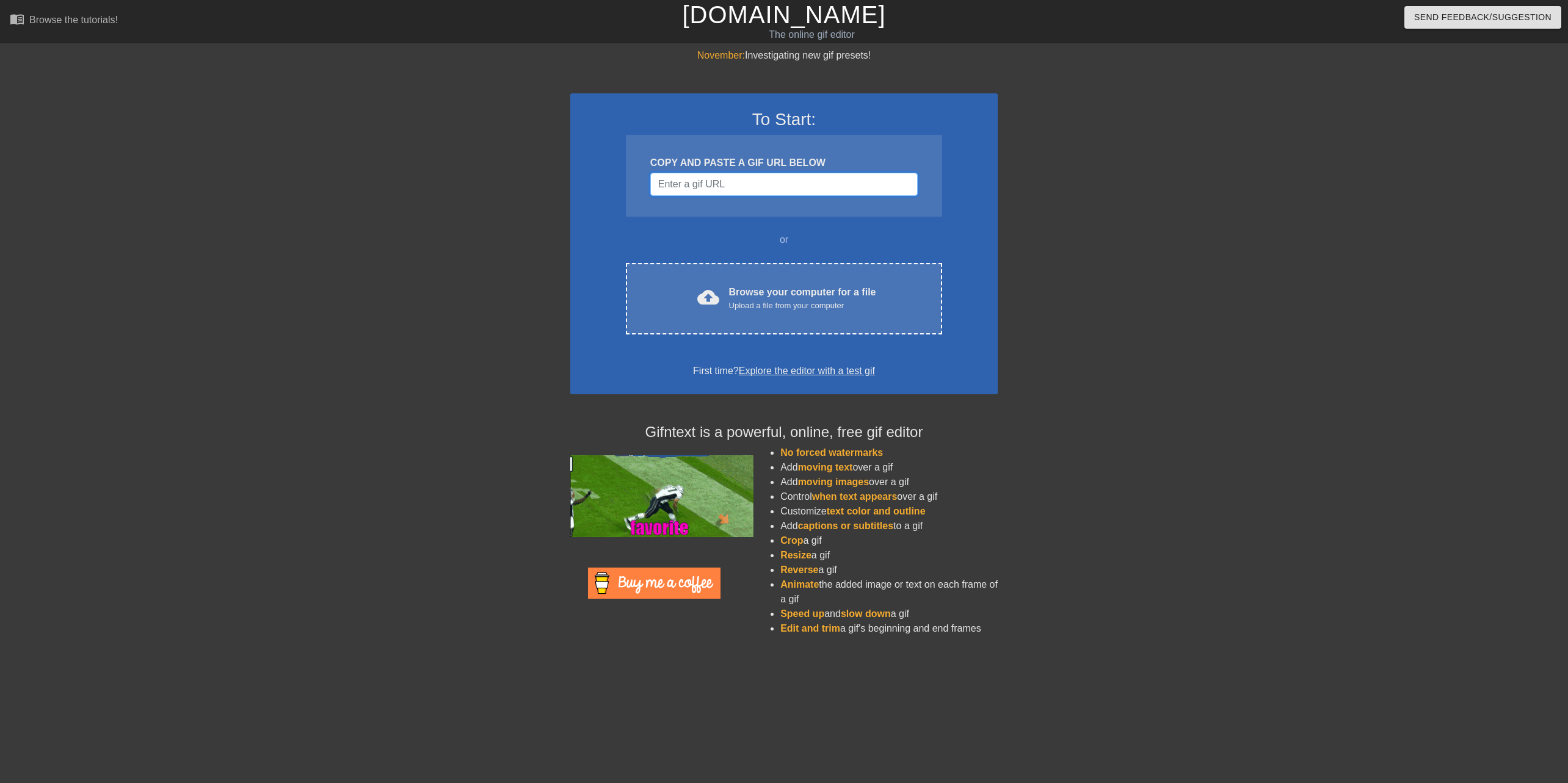
click at [740, 183] on input "Username" at bounding box center [784, 184] width 268 height 23
paste input "-6UNg-GxYRIAAAAC"
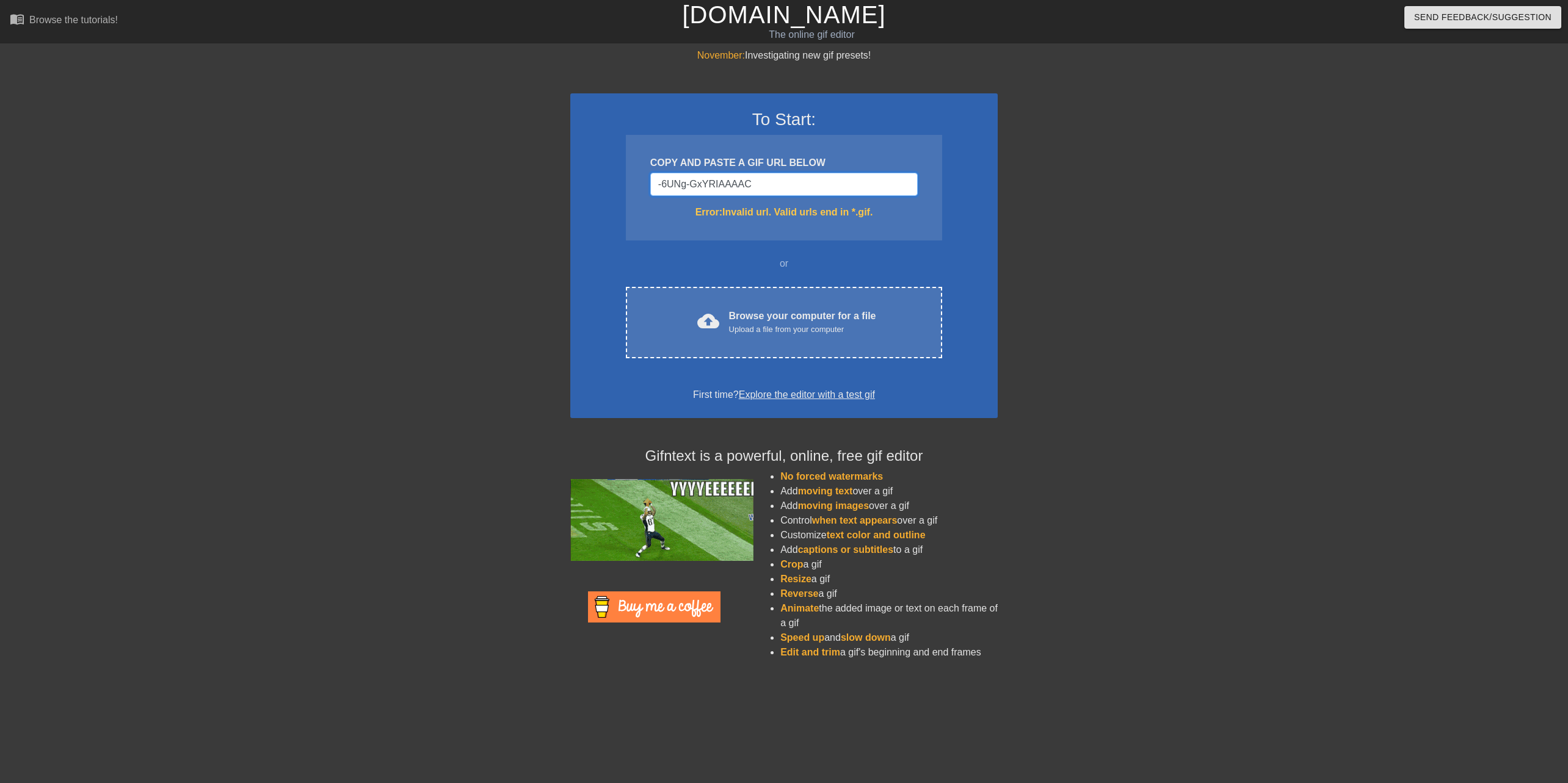
type input "-6UNg-GxYRIAAAAC"
drag, startPoint x: 799, startPoint y: 193, endPoint x: 498, endPoint y: 169, distance: 302.0
click at [498, 169] on div "November: Investigating new gif presets! To Start: COPY AND PASTE A GIF URL BEL…" at bounding box center [784, 359] width 1568 height 622
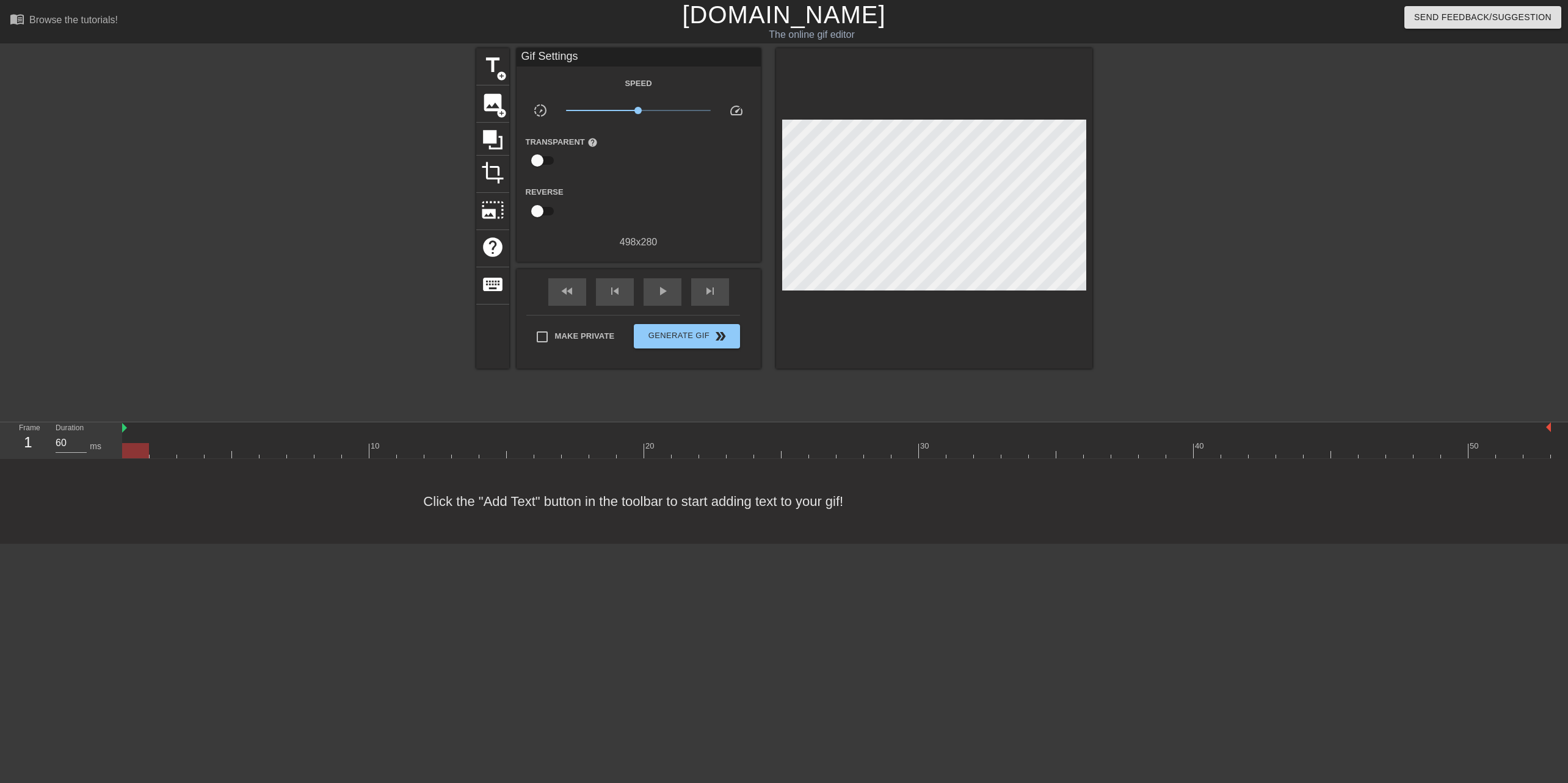
click at [542, 161] on input "checkbox" at bounding box center [537, 160] width 70 height 23
checkbox input "true"
click at [656, 293] on span "play_arrow" at bounding box center [663, 292] width 15 height 14
click at [657, 297] on span "pause" at bounding box center [663, 292] width 15 height 14
click at [657, 297] on span "play_arrow" at bounding box center [663, 292] width 15 height 14
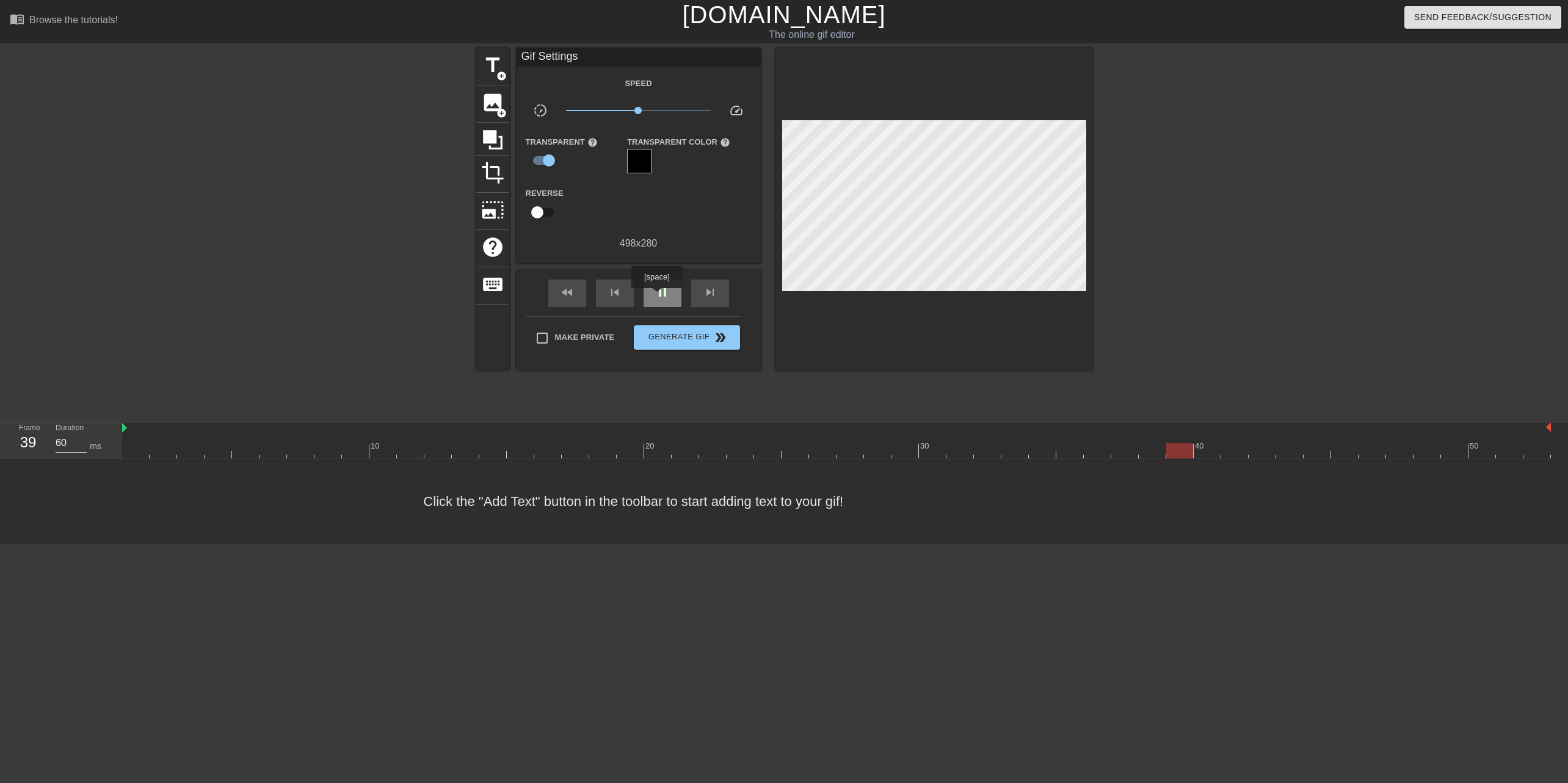
click at [657, 297] on span "pause" at bounding box center [663, 292] width 15 height 14
click at [657, 297] on span "play_arrow" at bounding box center [663, 292] width 15 height 14
click at [657, 297] on span "pause" at bounding box center [663, 292] width 15 height 14
click at [657, 296] on span "play_arrow" at bounding box center [663, 292] width 15 height 14
click at [657, 296] on span "pause" at bounding box center [663, 292] width 15 height 14
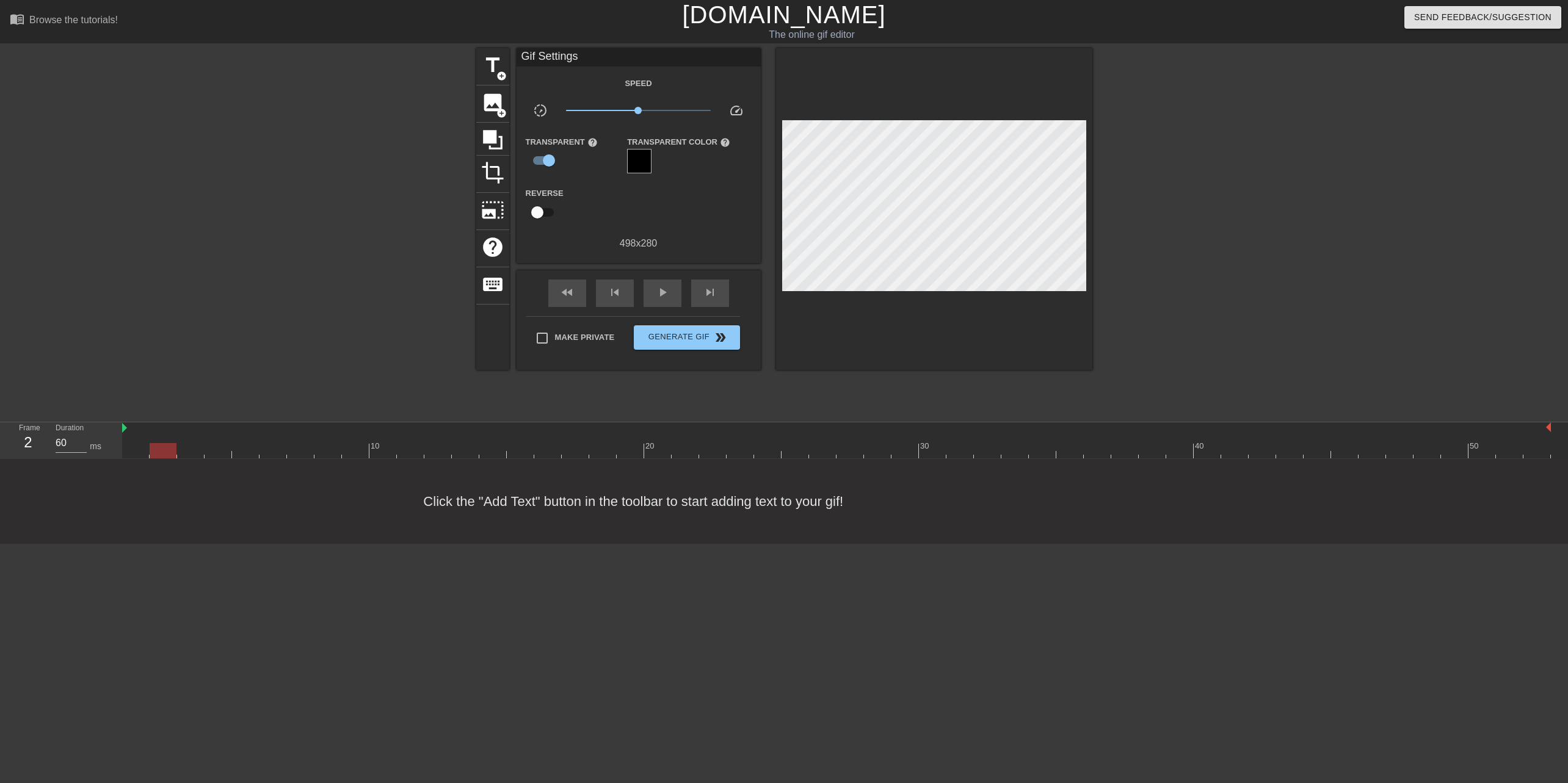
click at [640, 164] on div at bounding box center [639, 161] width 24 height 24
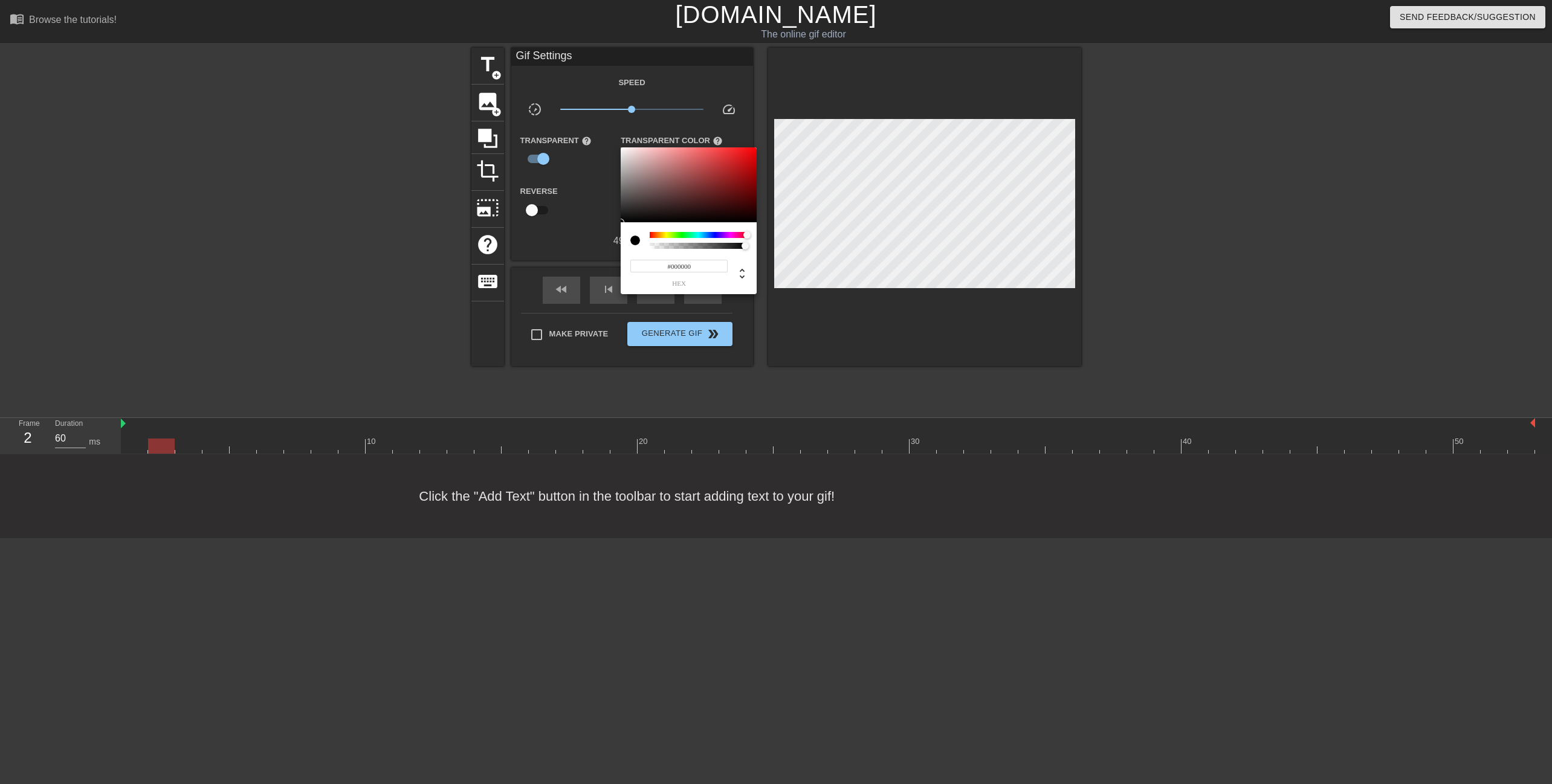
drag, startPoint x: 653, startPoint y: 237, endPoint x: 790, endPoint y: 233, distance: 137.1
click at [790, 233] on div "#000000 hex" at bounding box center [776, 392] width 1552 height 784
click at [818, 362] on div at bounding box center [776, 392] width 1552 height 784
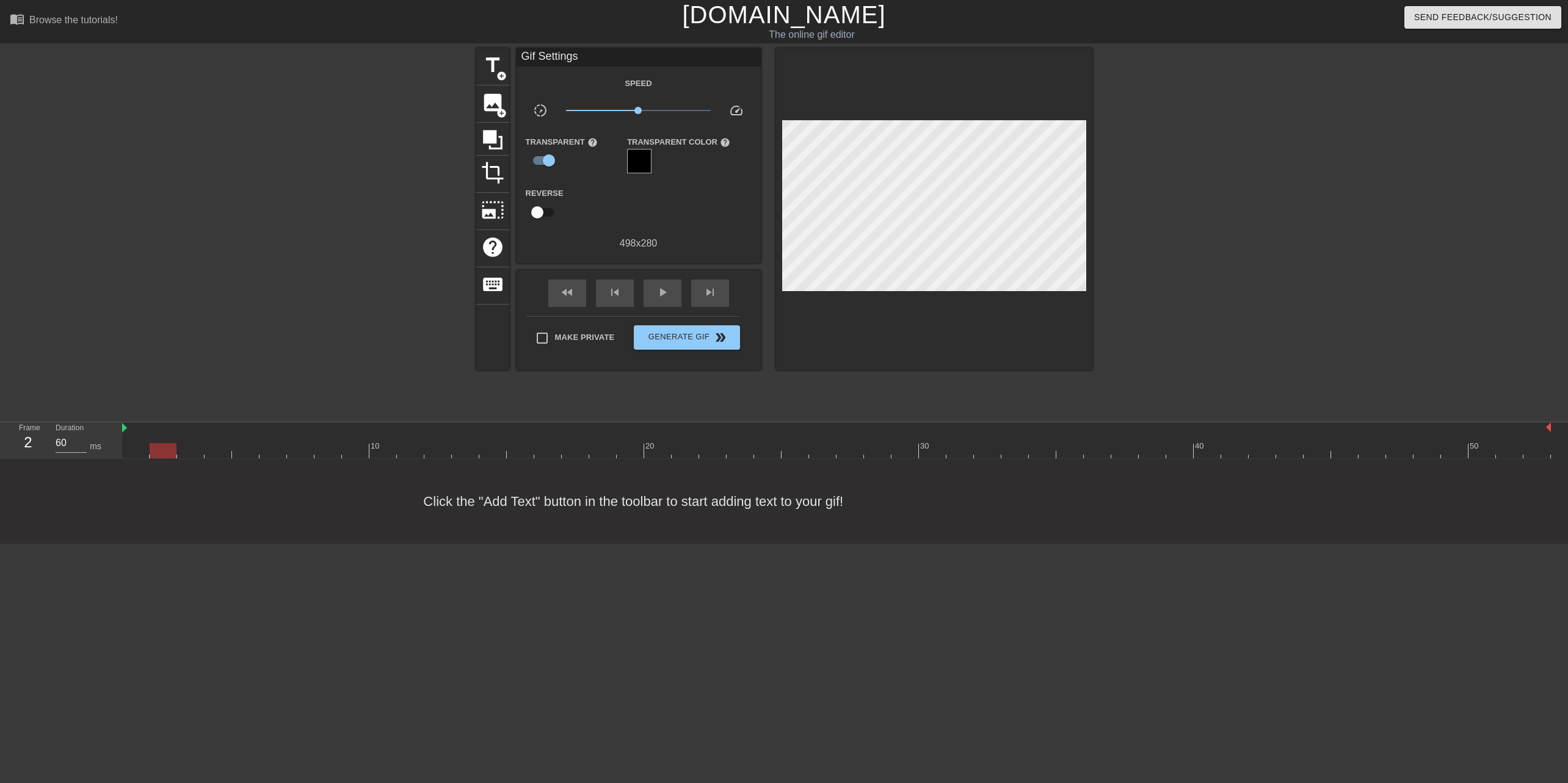
click at [625, 161] on div "Transparent Color help" at bounding box center [678, 154] width 122 height 40
click at [648, 171] on div at bounding box center [639, 161] width 24 height 24
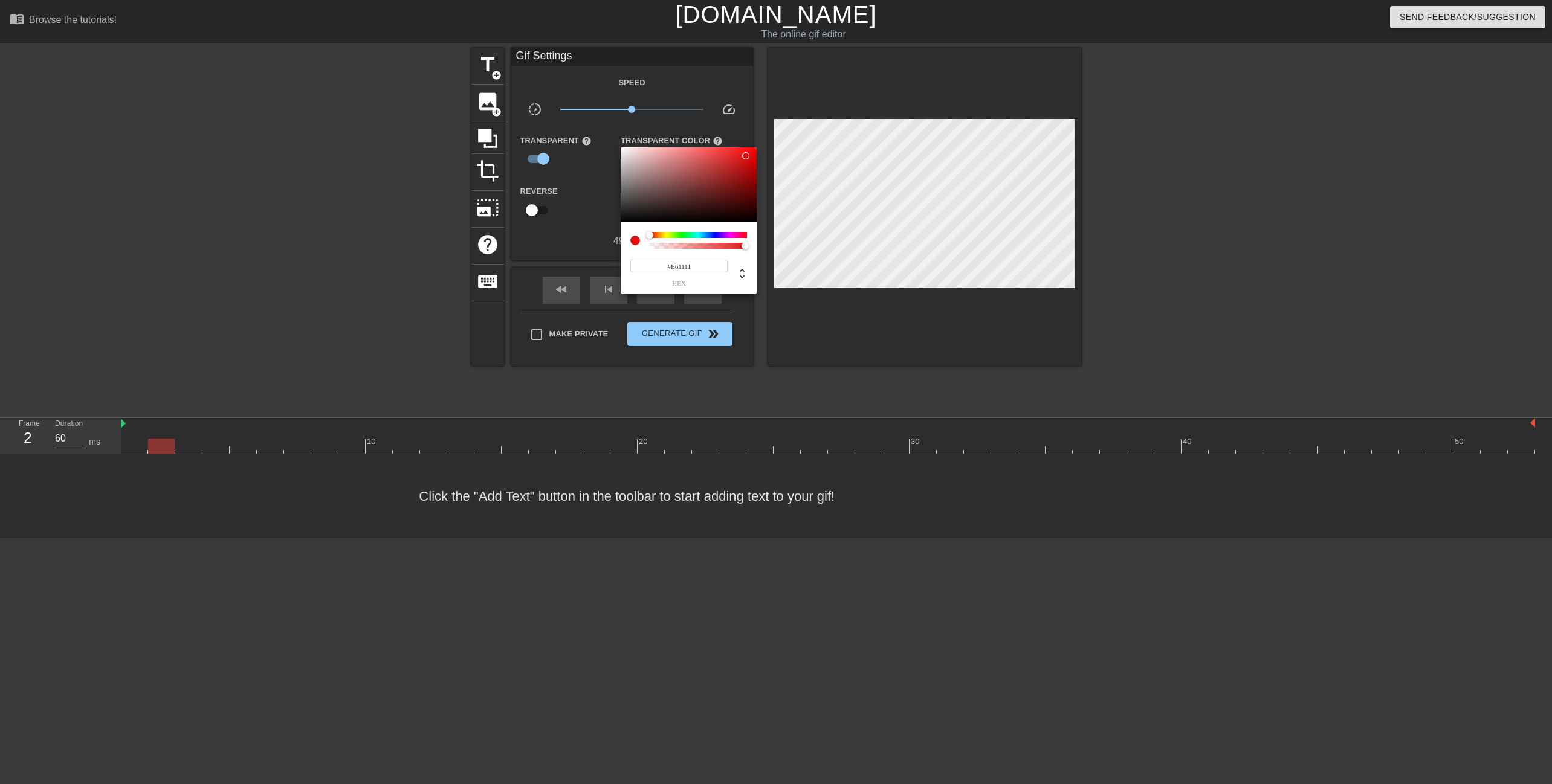
type input "#FF0000"
drag, startPoint x: 746, startPoint y: 156, endPoint x: 786, endPoint y: 132, distance: 46.6
click at [786, 132] on div "#FF0000 hex" at bounding box center [776, 392] width 1552 height 784
click at [682, 265] on input "#FF0000" at bounding box center [679, 265] width 97 height 12
click at [581, 238] on div at bounding box center [776, 392] width 1552 height 784
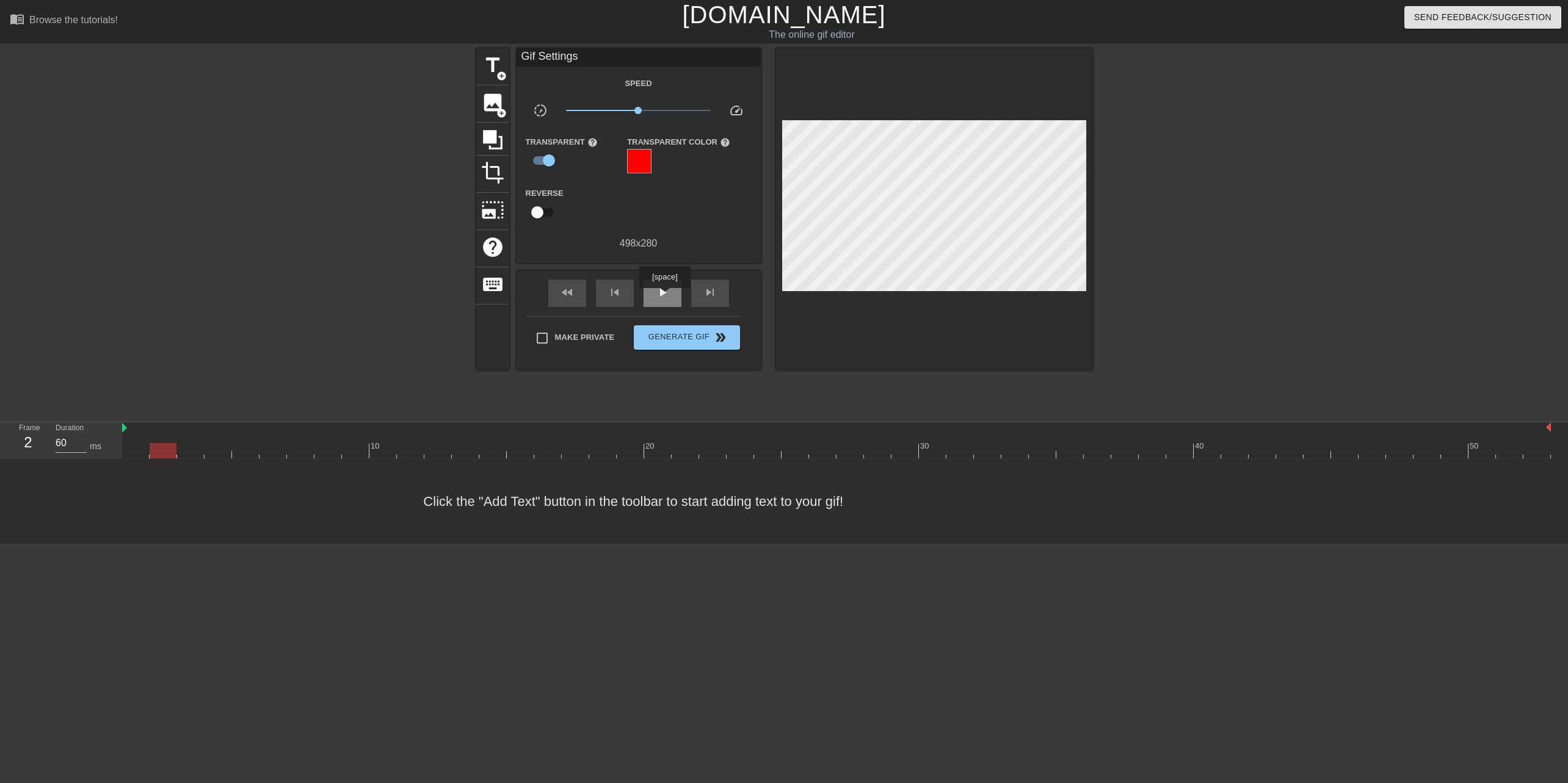
click at [665, 297] on span "play_arrow" at bounding box center [663, 292] width 15 height 14
click at [550, 161] on input "checkbox" at bounding box center [549, 160] width 70 height 23
checkbox input "false"
click at [659, 291] on span "pause" at bounding box center [663, 291] width 15 height 14
click at [506, 283] on div "keyboard" at bounding box center [493, 286] width 33 height 37
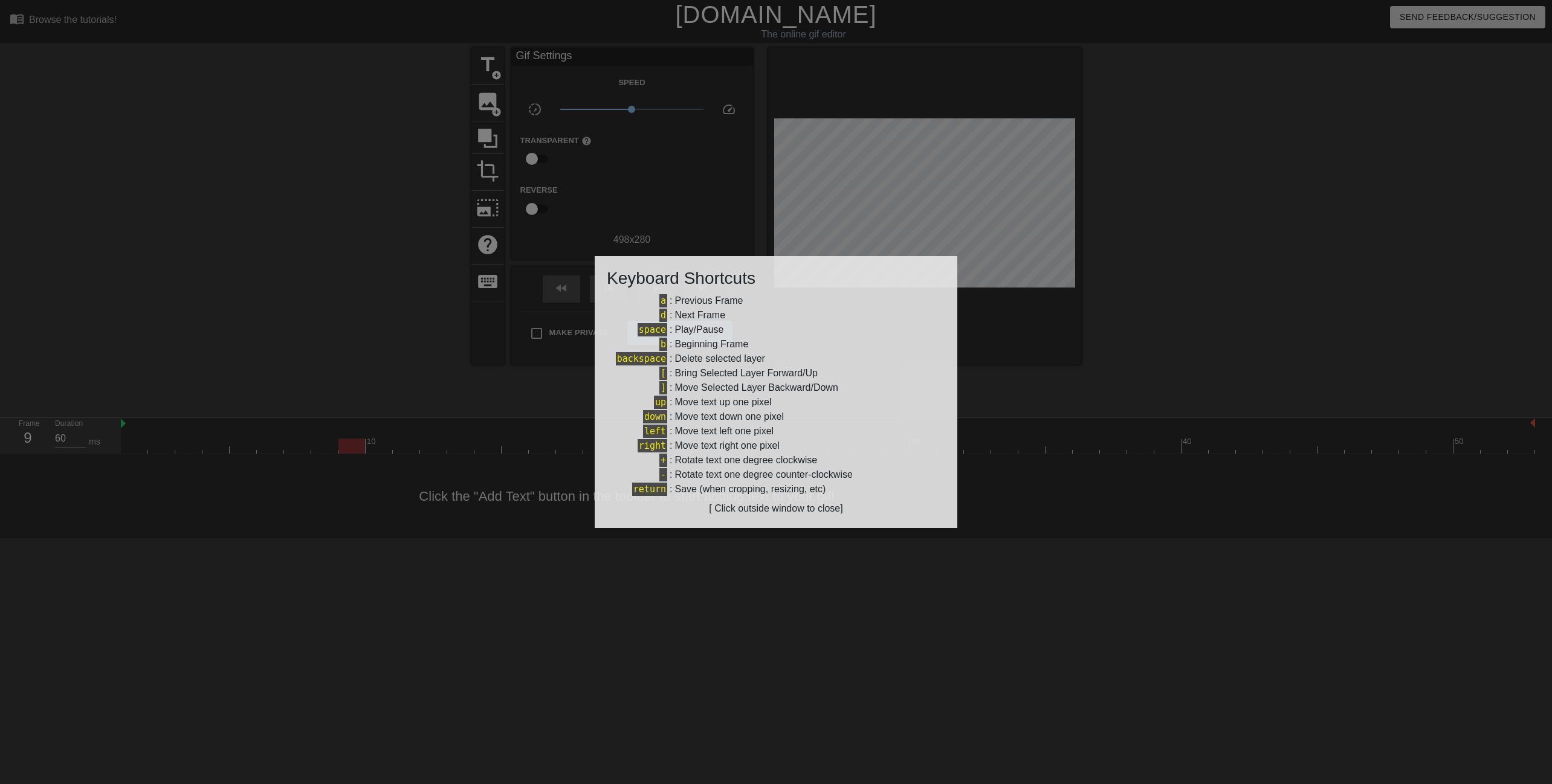
click at [348, 276] on div at bounding box center [776, 392] width 1552 height 784
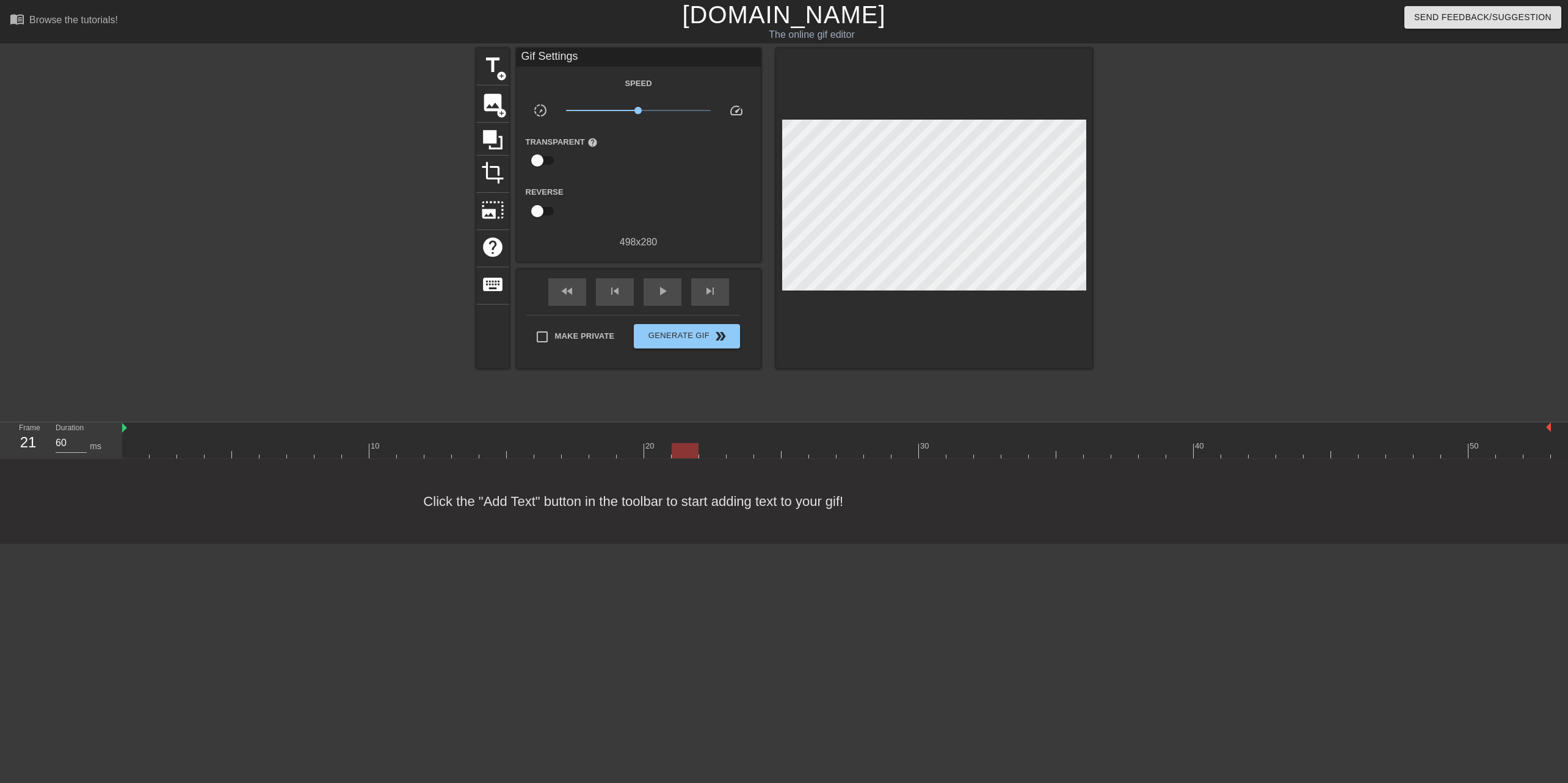
drag, startPoint x: 361, startPoint y: 450, endPoint x: 674, endPoint y: 456, distance: 313.1
click at [674, 456] on div at bounding box center [685, 450] width 27 height 15
click at [654, 453] on div at bounding box center [836, 450] width 1429 height 15
click at [677, 455] on div at bounding box center [836, 450] width 1429 height 15
click at [719, 457] on div at bounding box center [836, 450] width 1429 height 15
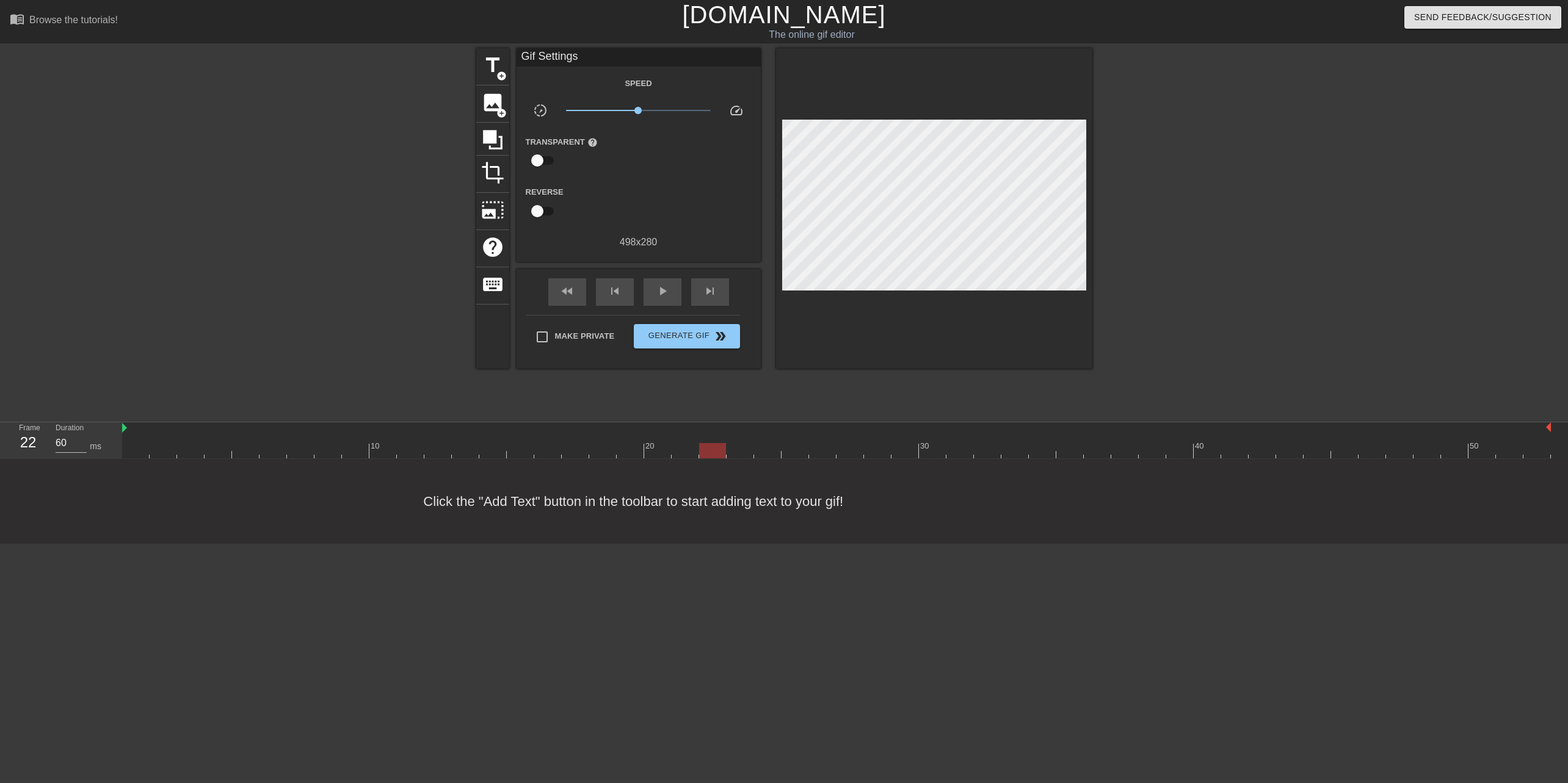
click at [738, 458] on div at bounding box center [836, 450] width 1429 height 15
click at [764, 450] on div at bounding box center [836, 450] width 1429 height 15
click at [795, 448] on div at bounding box center [836, 450] width 1429 height 15
click at [823, 453] on div at bounding box center [836, 450] width 1429 height 15
click at [846, 454] on div at bounding box center [836, 450] width 1429 height 15
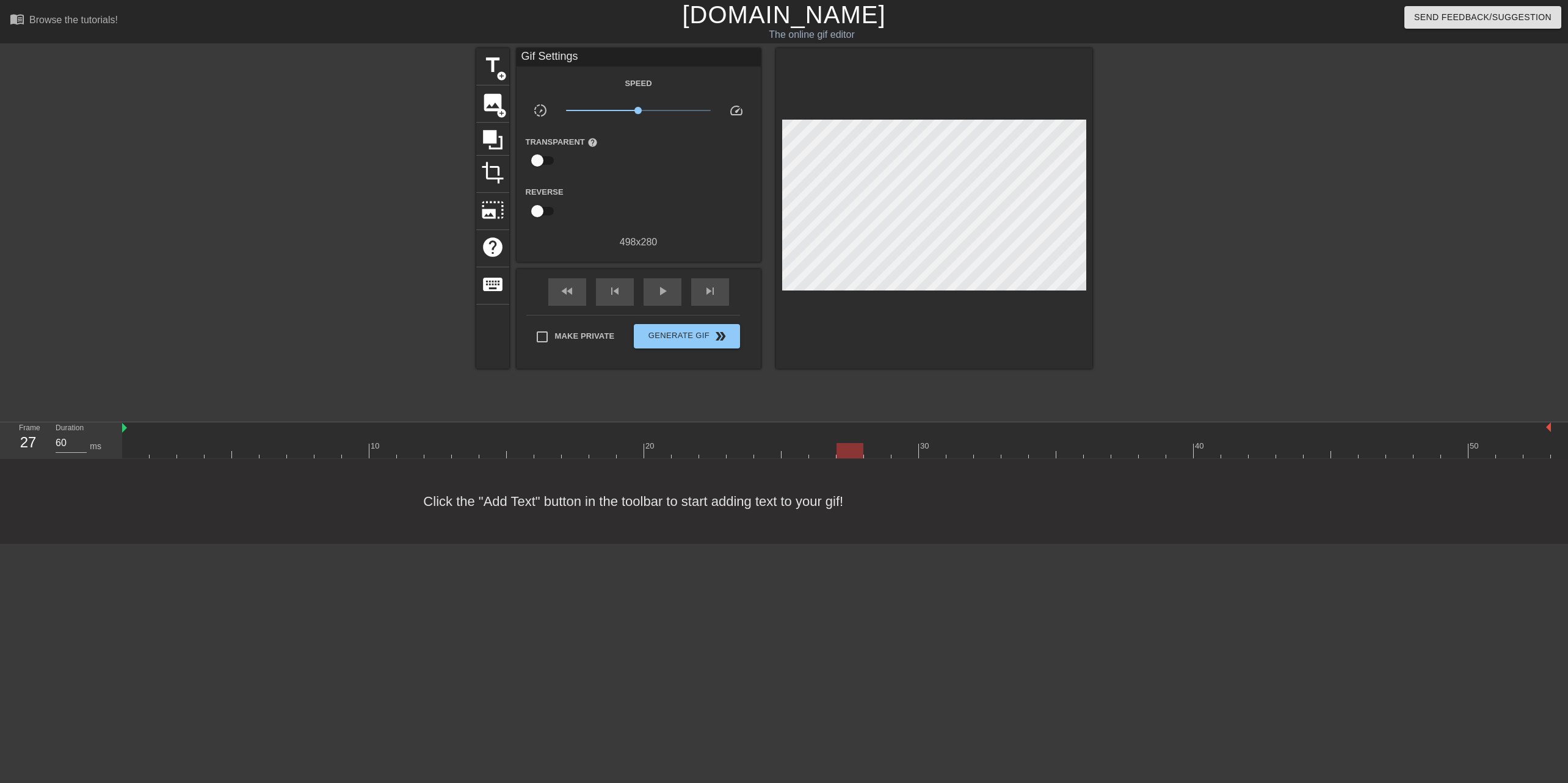
click at [872, 453] on div at bounding box center [836, 450] width 1429 height 15
click at [907, 451] on div at bounding box center [836, 450] width 1429 height 15
click at [929, 453] on div at bounding box center [836, 450] width 1429 height 15
click at [950, 457] on div at bounding box center [836, 450] width 1429 height 15
click at [985, 450] on div at bounding box center [836, 450] width 1429 height 15
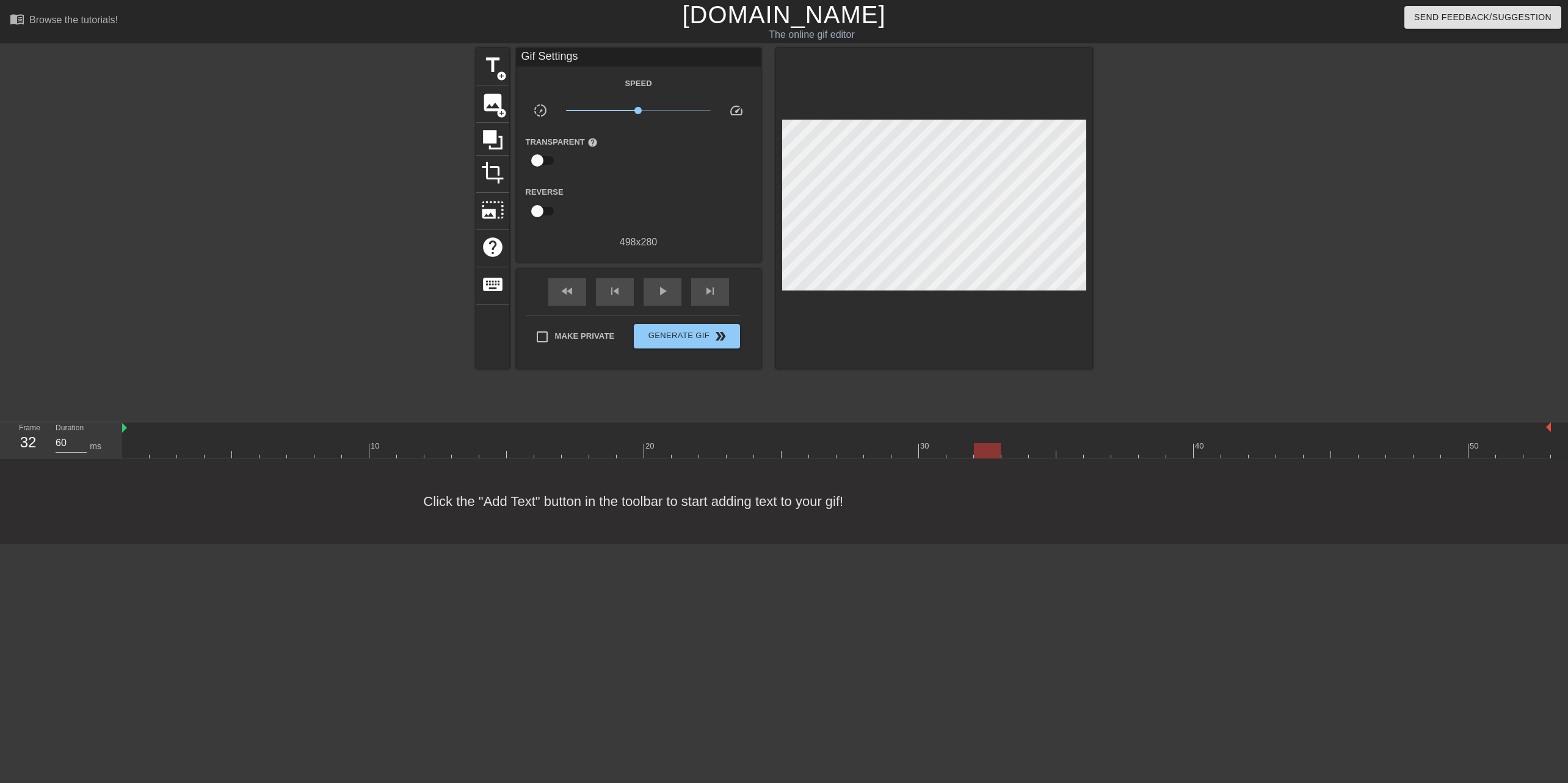
click at [1010, 452] on div at bounding box center [836, 450] width 1429 height 15
click at [1038, 453] on div at bounding box center [836, 450] width 1429 height 15
click at [1077, 453] on div at bounding box center [836, 450] width 1429 height 15
click at [1099, 446] on div at bounding box center [836, 450] width 1429 height 15
click at [1130, 448] on div at bounding box center [836, 450] width 1429 height 15
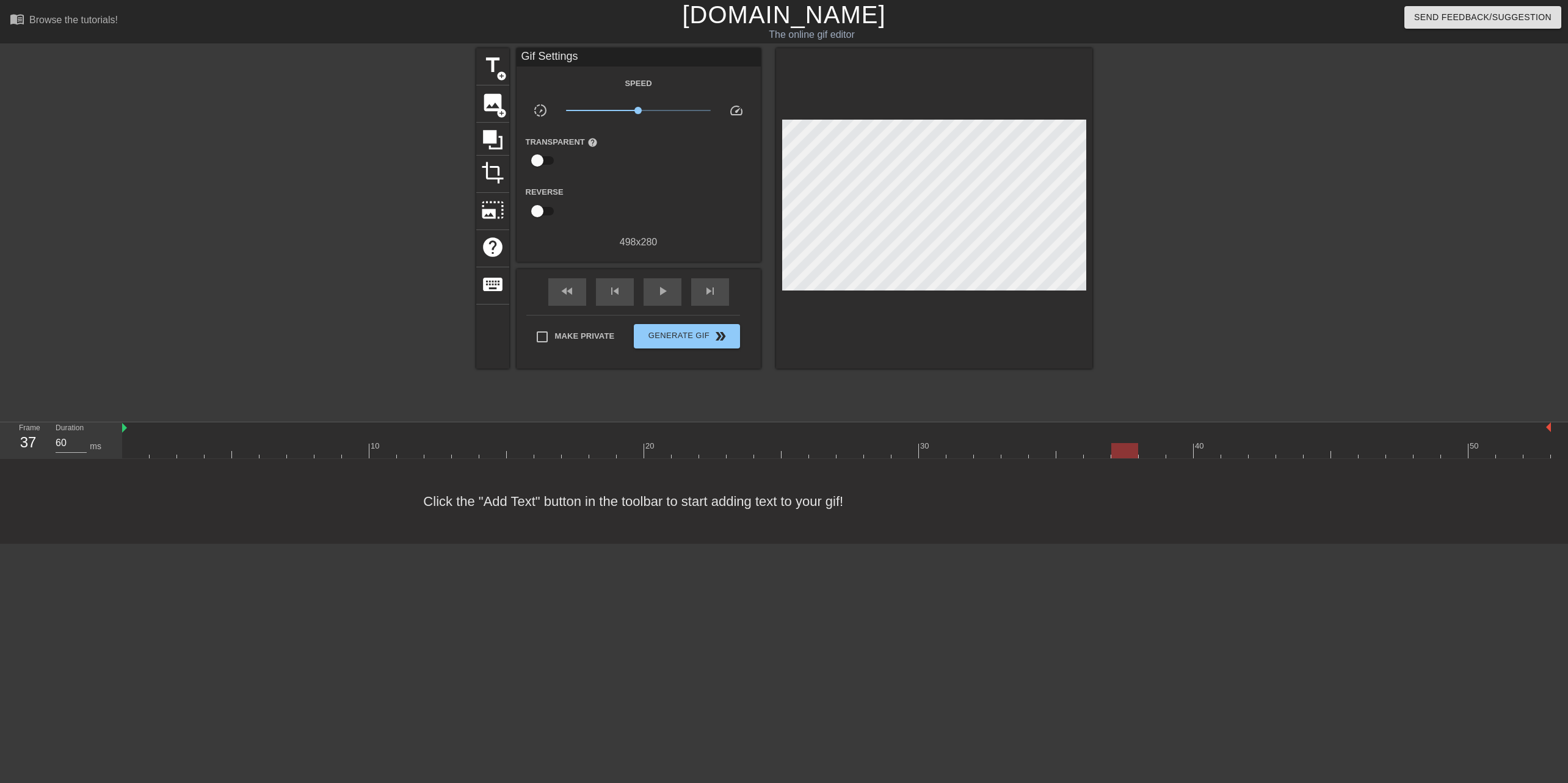
click at [1152, 443] on div at bounding box center [836, 450] width 1429 height 15
click at [1178, 450] on div at bounding box center [836, 450] width 1429 height 15
click at [1213, 453] on div at bounding box center [836, 450] width 1429 height 15
click at [1233, 448] on div at bounding box center [836, 450] width 1429 height 15
click at [1265, 453] on div at bounding box center [836, 450] width 1429 height 15
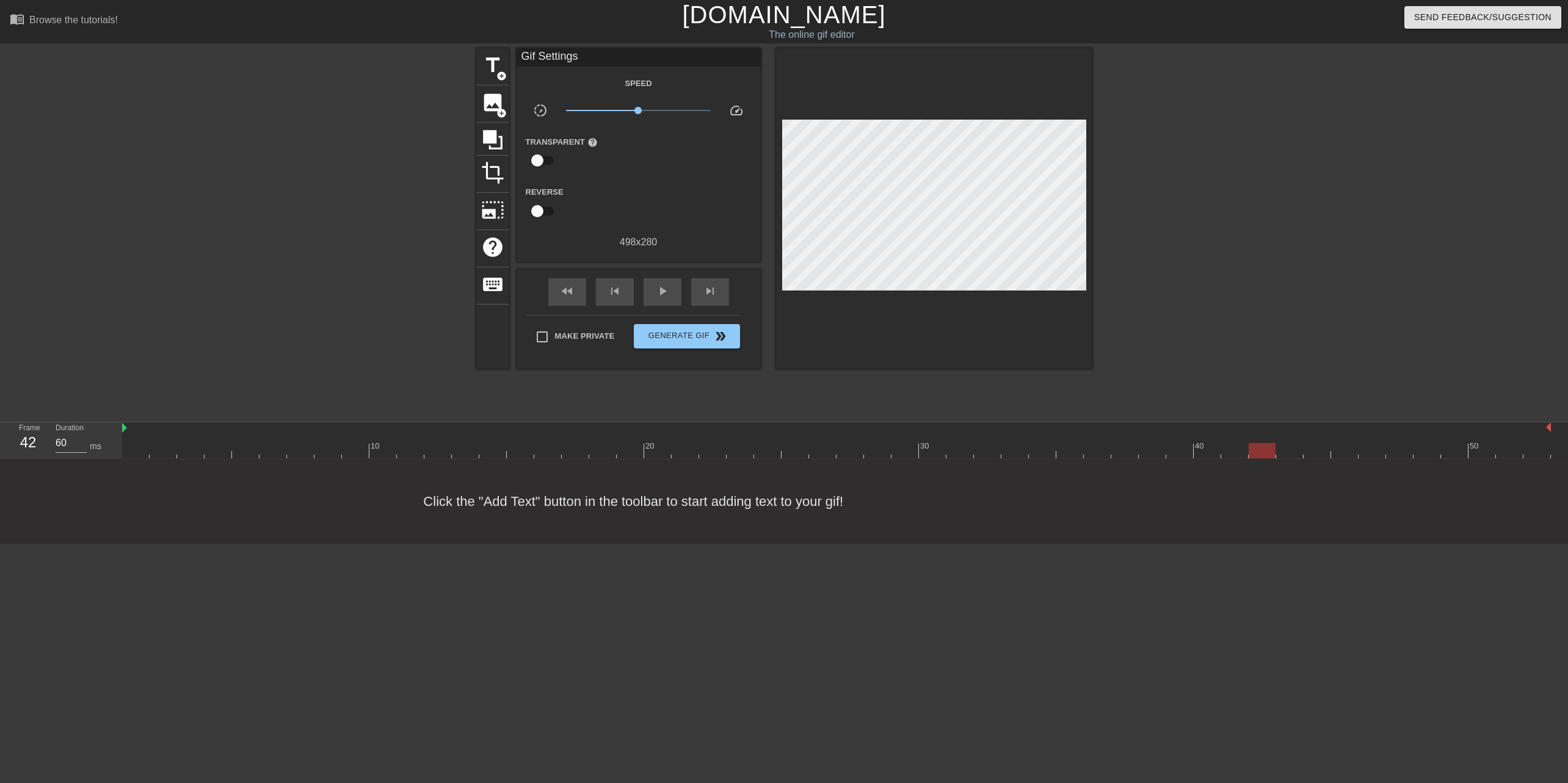
click at [1290, 451] on div at bounding box center [836, 450] width 1429 height 15
click at [1320, 450] on div at bounding box center [836, 450] width 1429 height 15
click at [1342, 448] on div at bounding box center [836, 450] width 1429 height 15
click at [1368, 451] on div at bounding box center [836, 450] width 1429 height 15
click at [1404, 450] on div at bounding box center [836, 450] width 1429 height 15
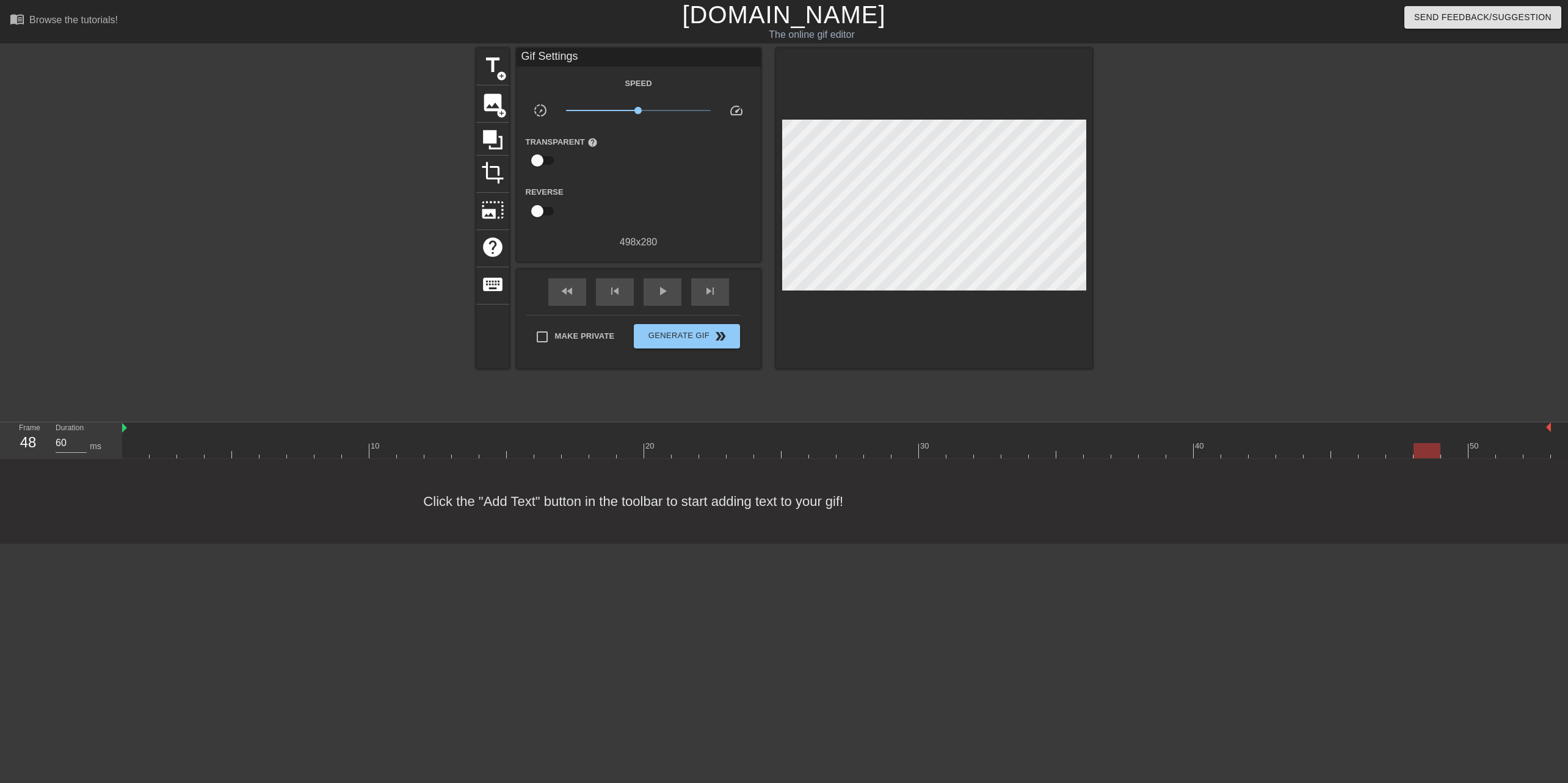
click at [1426, 453] on div at bounding box center [836, 450] width 1429 height 15
click at [1457, 448] on div at bounding box center [836, 450] width 1429 height 15
click at [138, 452] on div at bounding box center [836, 450] width 1429 height 15
click at [166, 451] on div at bounding box center [836, 450] width 1429 height 15
click at [194, 453] on div at bounding box center [836, 450] width 1429 height 15
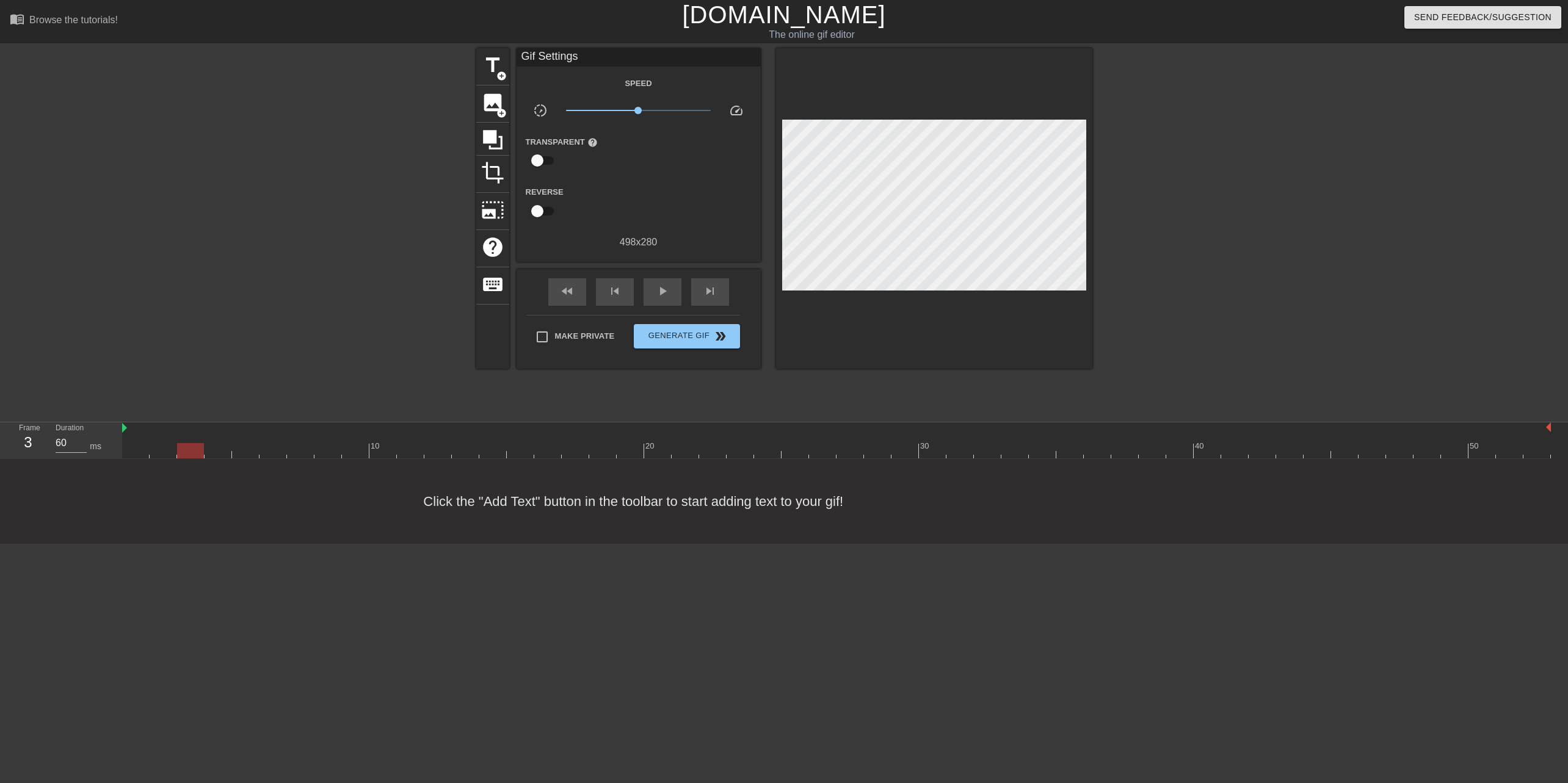
click at [227, 454] on div at bounding box center [836, 450] width 1429 height 15
click at [249, 453] on div at bounding box center [836, 450] width 1429 height 15
click at [268, 450] on div at bounding box center [836, 450] width 1429 height 15
click at [301, 449] on div at bounding box center [836, 450] width 1429 height 15
click at [336, 450] on div at bounding box center [836, 450] width 1429 height 15
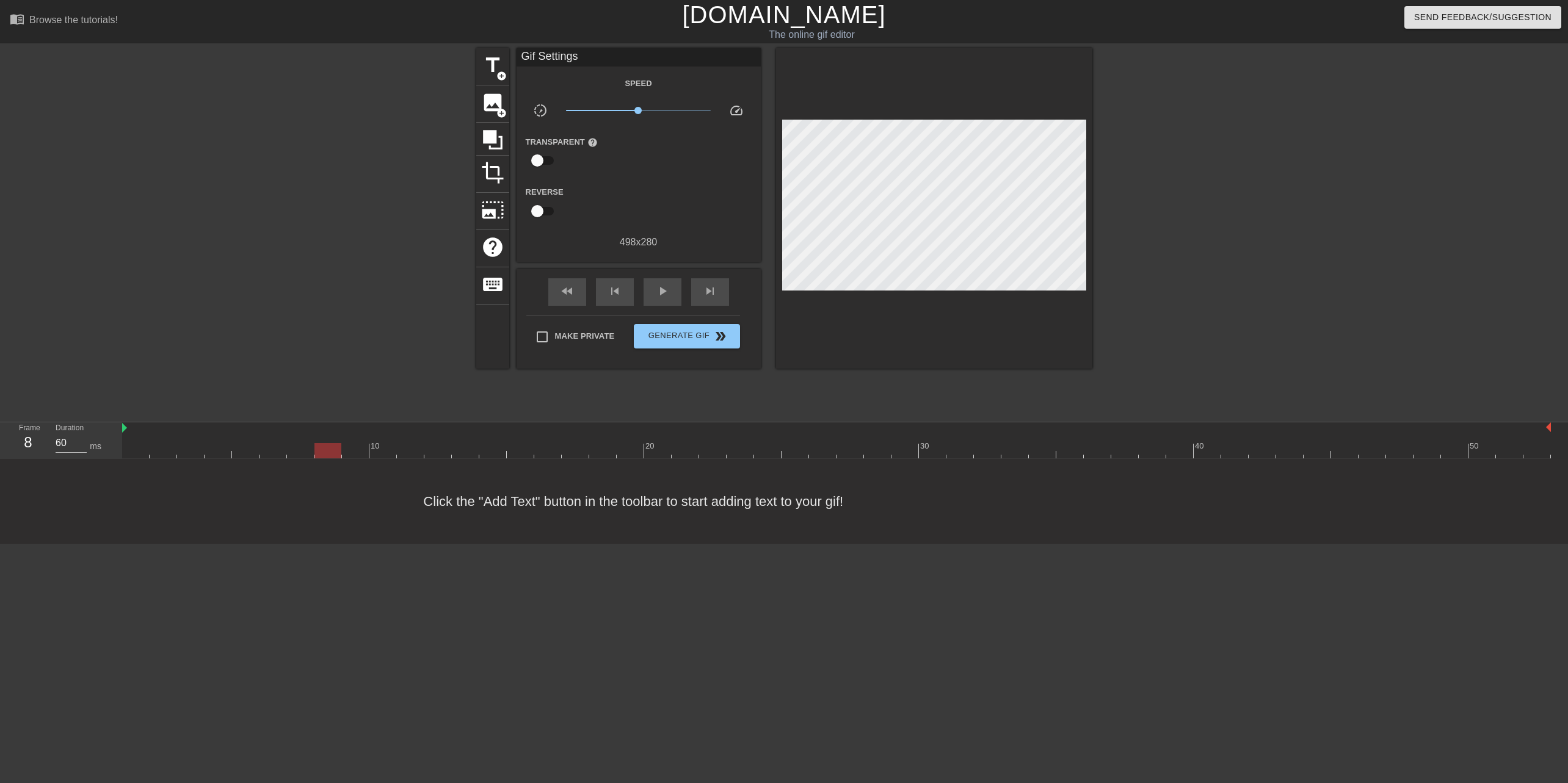
click at [351, 448] on div at bounding box center [836, 450] width 1429 height 15
click at [373, 448] on div at bounding box center [836, 450] width 1429 height 15
click at [415, 451] on div at bounding box center [836, 450] width 1429 height 15
click at [444, 453] on div at bounding box center [836, 450] width 1429 height 15
click at [476, 451] on div at bounding box center [836, 450] width 1429 height 15
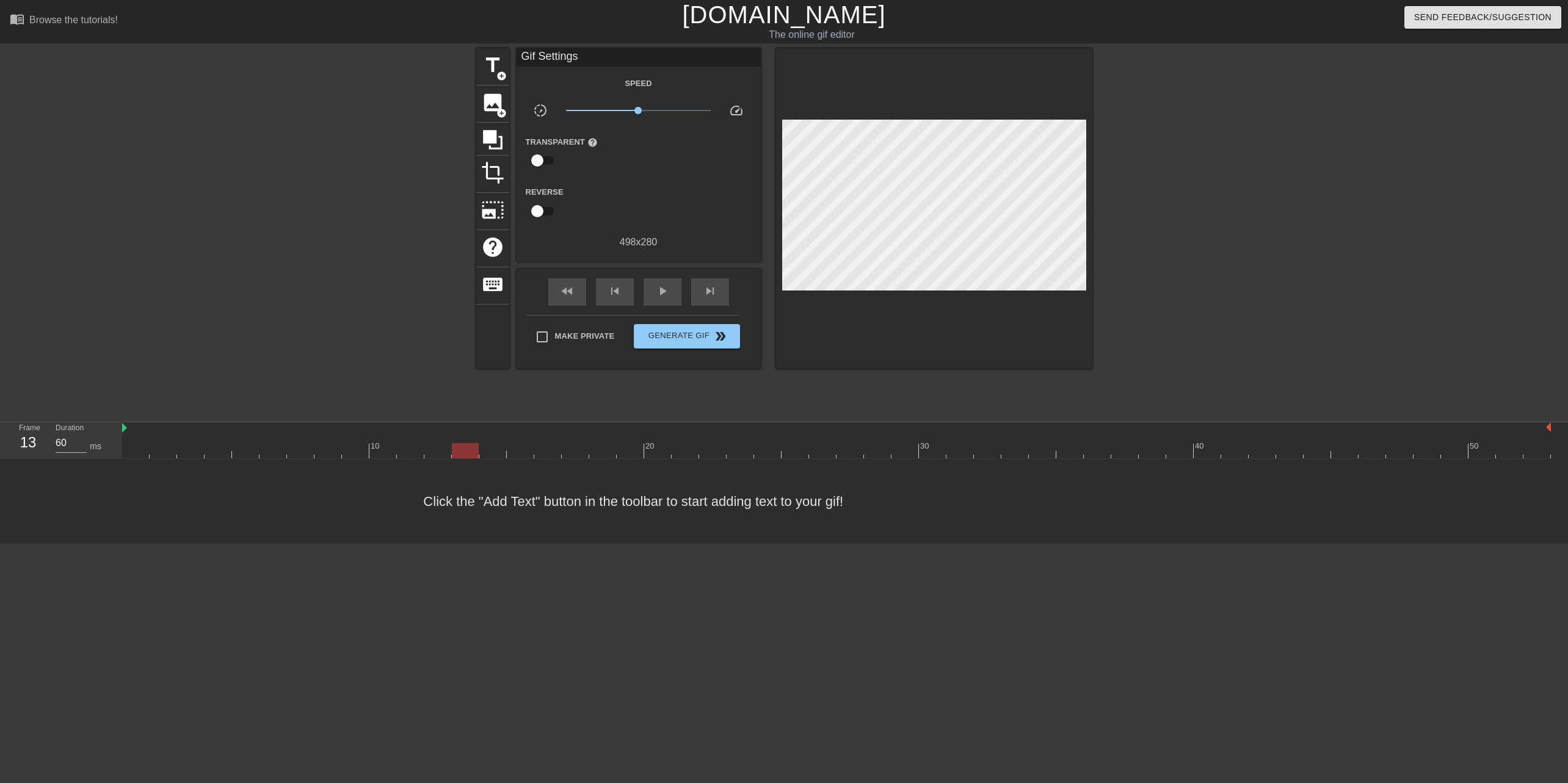
click at [503, 450] on div at bounding box center [836, 450] width 1429 height 15
click at [516, 449] on div at bounding box center [836, 450] width 1429 height 15
click at [559, 451] on div at bounding box center [836, 450] width 1429 height 15
click at [589, 451] on div at bounding box center [836, 450] width 1429 height 15
click at [615, 450] on div at bounding box center [603, 450] width 27 height 15
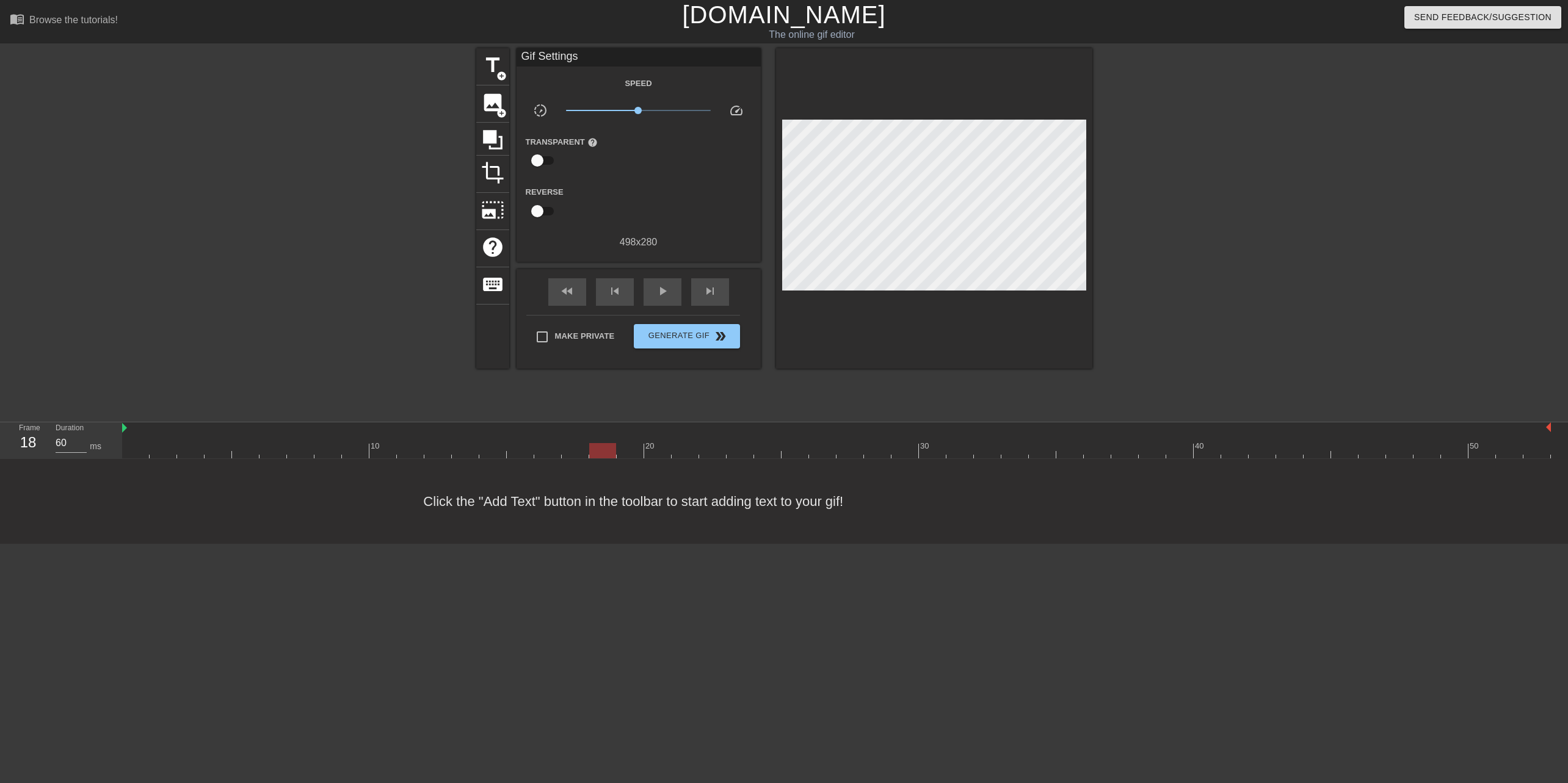
click at [650, 451] on div at bounding box center [836, 450] width 1429 height 15
